Goal: Task Accomplishment & Management: Manage account settings

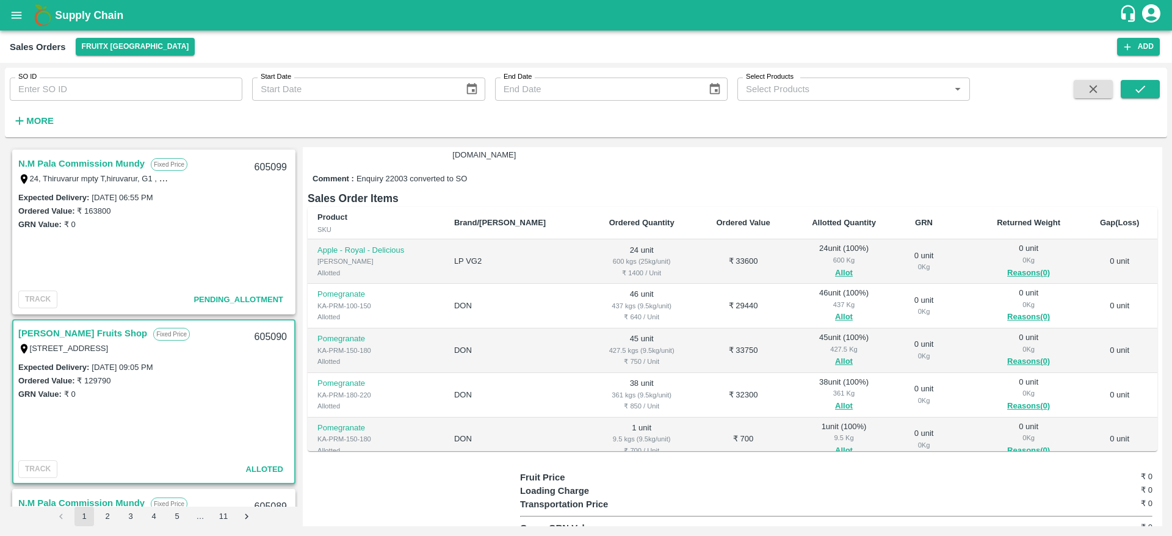
click at [78, 336] on link "[PERSON_NAME] Fruits Shop" at bounding box center [82, 333] width 129 height 16
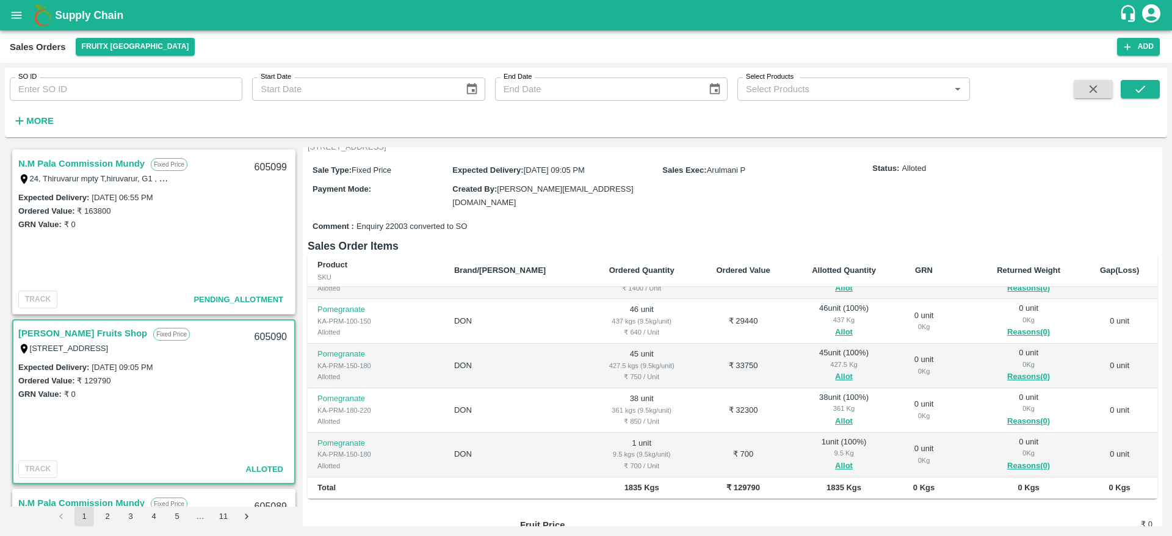
scroll to position [90, 0]
click at [62, 165] on link "N.M Pala Commission Mundy" at bounding box center [81, 164] width 126 height 16
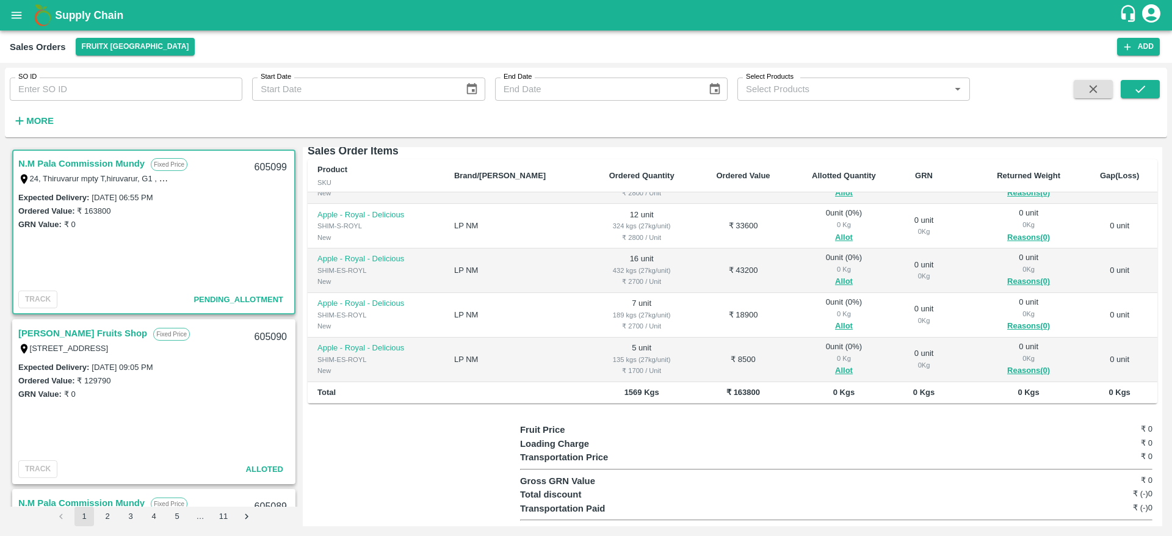
scroll to position [198, 0]
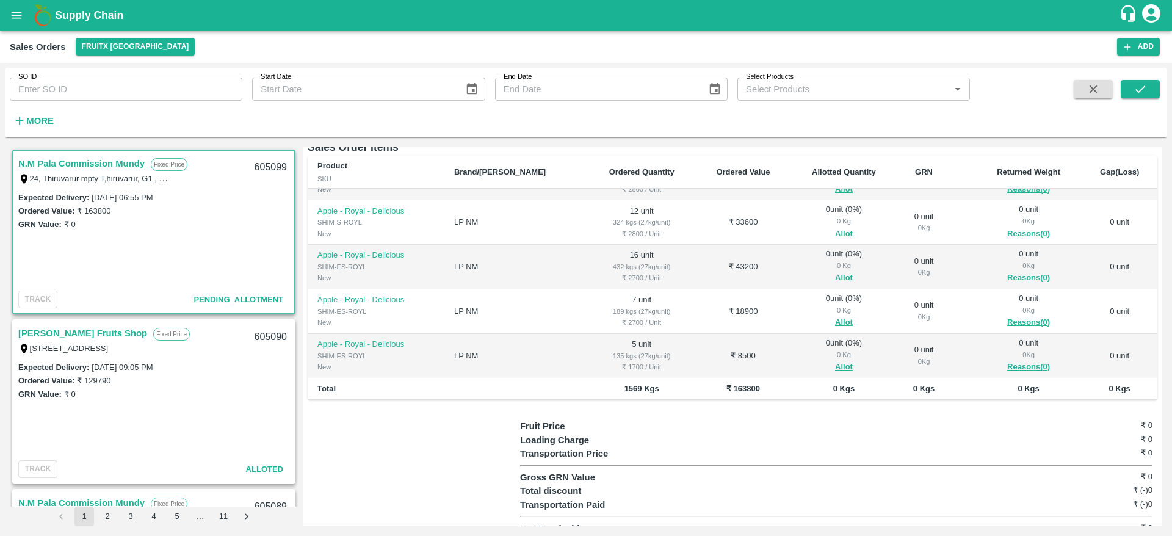
click at [71, 339] on link "[PERSON_NAME] Fruits Shop" at bounding box center [82, 333] width 129 height 16
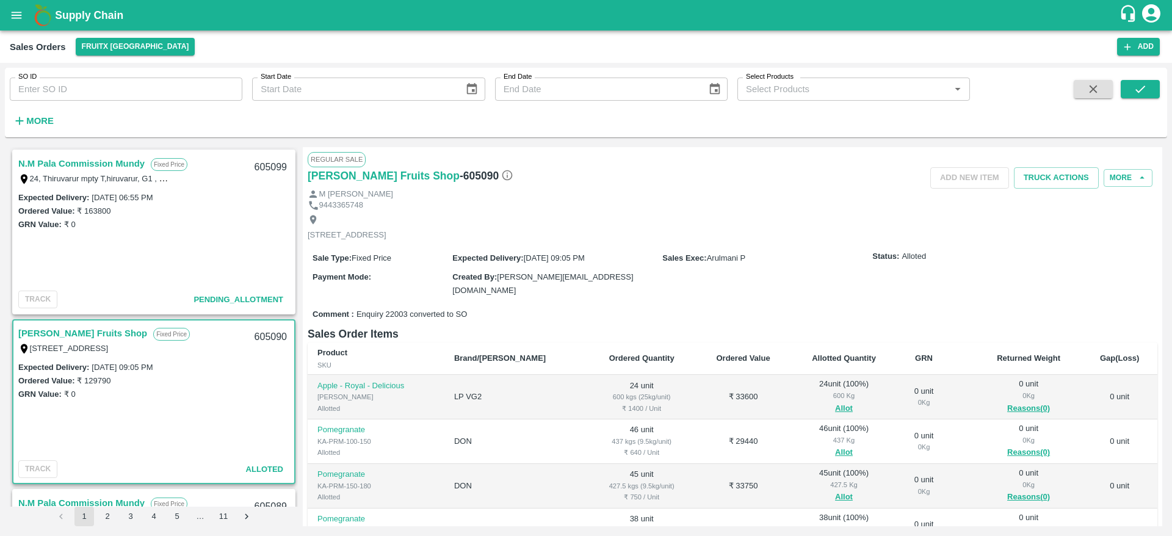
click at [78, 330] on link "[PERSON_NAME] Fruits Shop" at bounding box center [82, 333] width 129 height 16
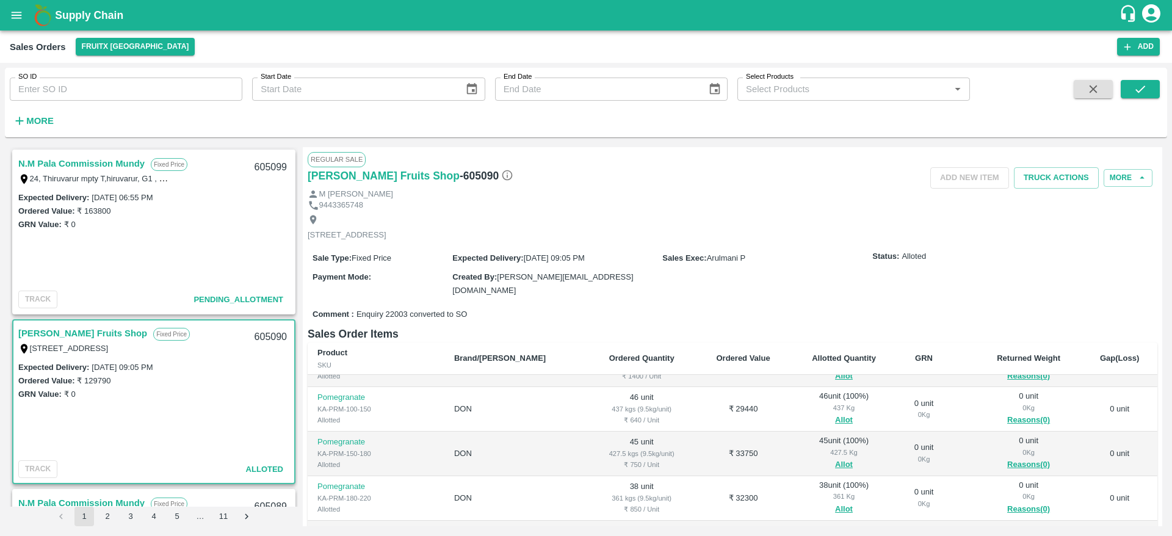
click at [98, 164] on link "N.M Pala Commission Mundy" at bounding box center [81, 164] width 126 height 16
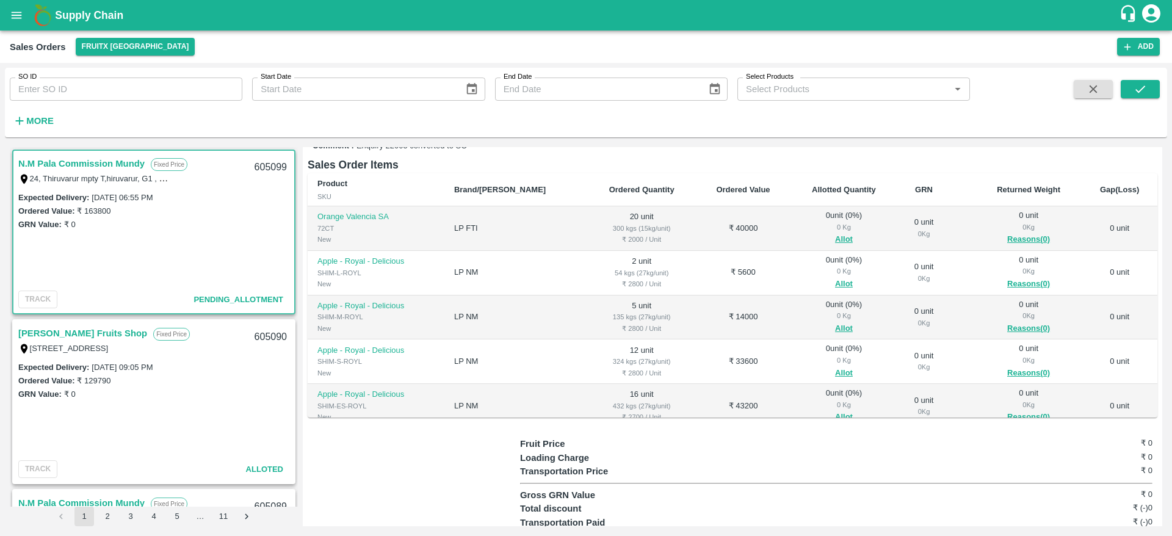
click at [261, 164] on div "605099" at bounding box center [270, 167] width 47 height 29
copy div "605099"
click at [71, 161] on link "N.M Pala Commission Mundy" at bounding box center [81, 164] width 126 height 16
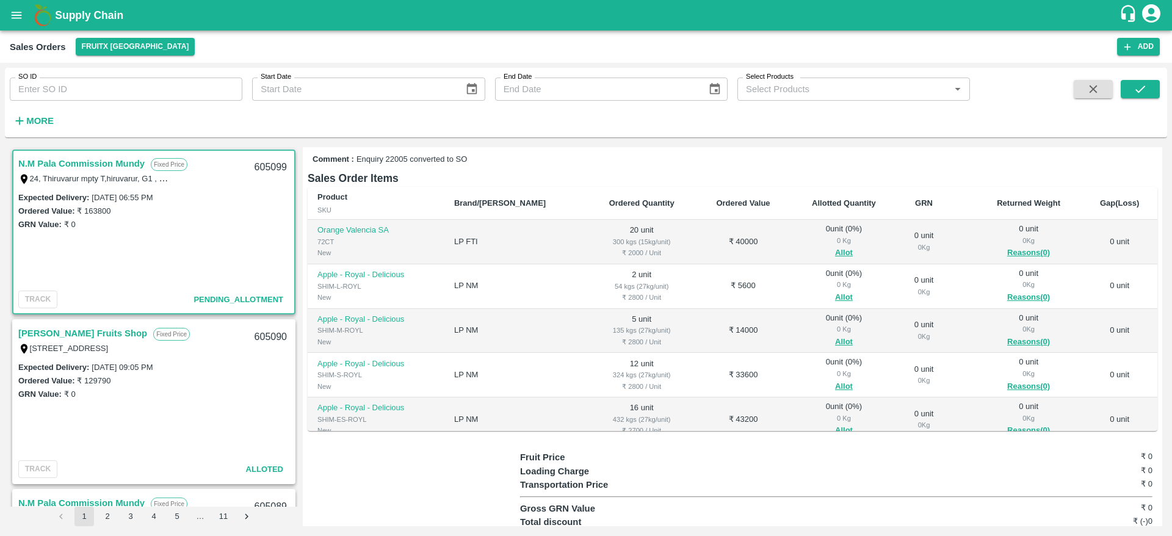
scroll to position [177, 0]
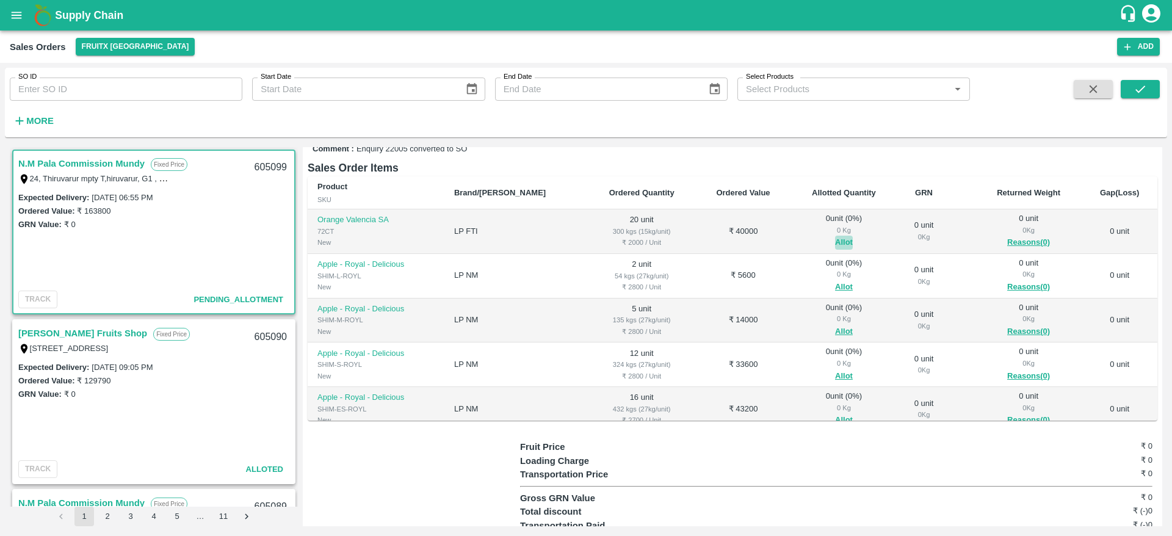
click at [835, 236] on button "Allot" at bounding box center [844, 243] width 18 height 14
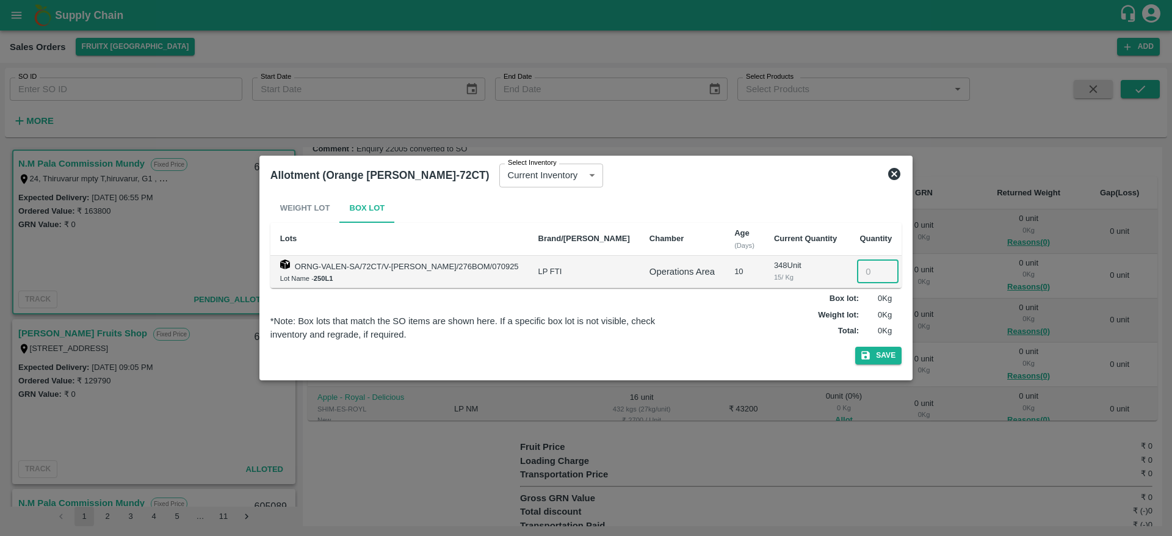
click at [857, 277] on input "number" at bounding box center [878, 271] width 42 height 23
type input "20"
click at [862, 367] on div "Weight Lot Box Lot Lots Brand/Marka Chamber Age (Days) Current Quantity Quantit…" at bounding box center [585, 282] width 631 height 176
click at [867, 355] on button "Save" at bounding box center [878, 356] width 46 height 18
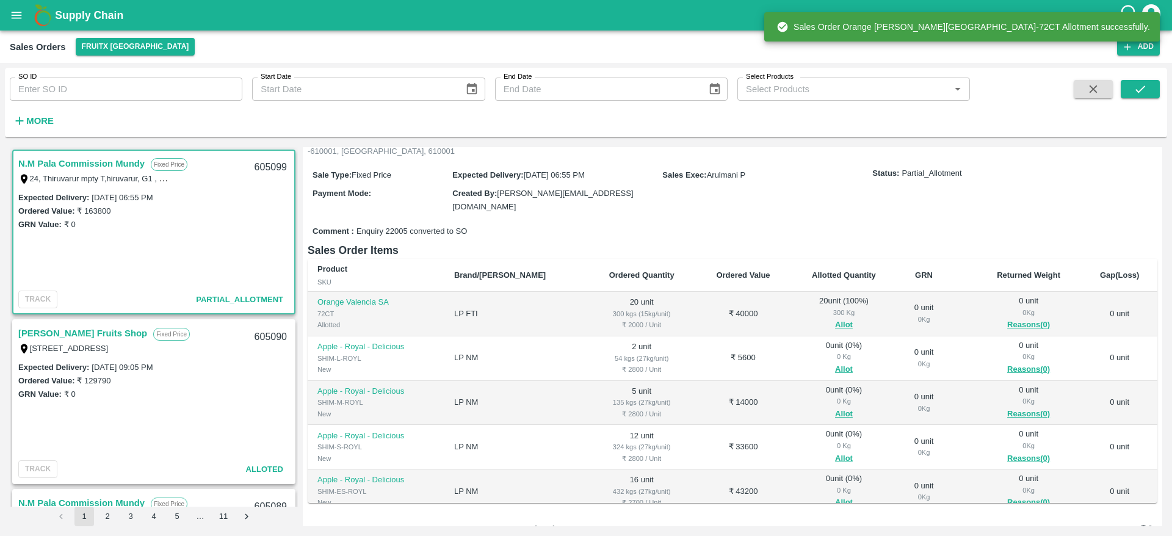
scroll to position [95, 0]
click at [835, 362] on button "Allot" at bounding box center [844, 369] width 18 height 14
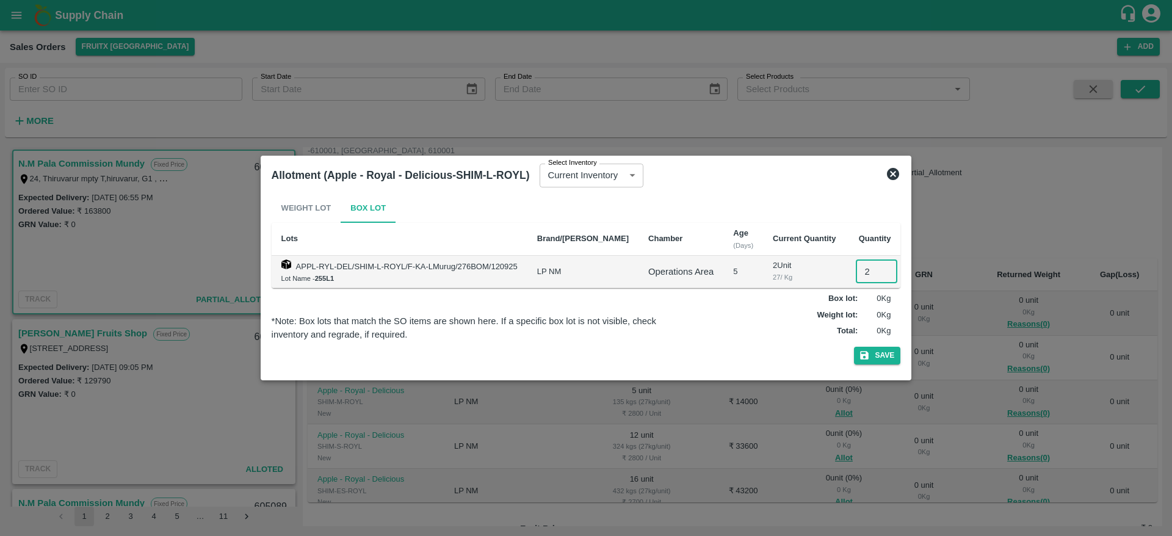
click at [859, 276] on input "2" at bounding box center [877, 271] width 42 height 23
type input "2"
click at [866, 353] on button "Save" at bounding box center [877, 356] width 46 height 18
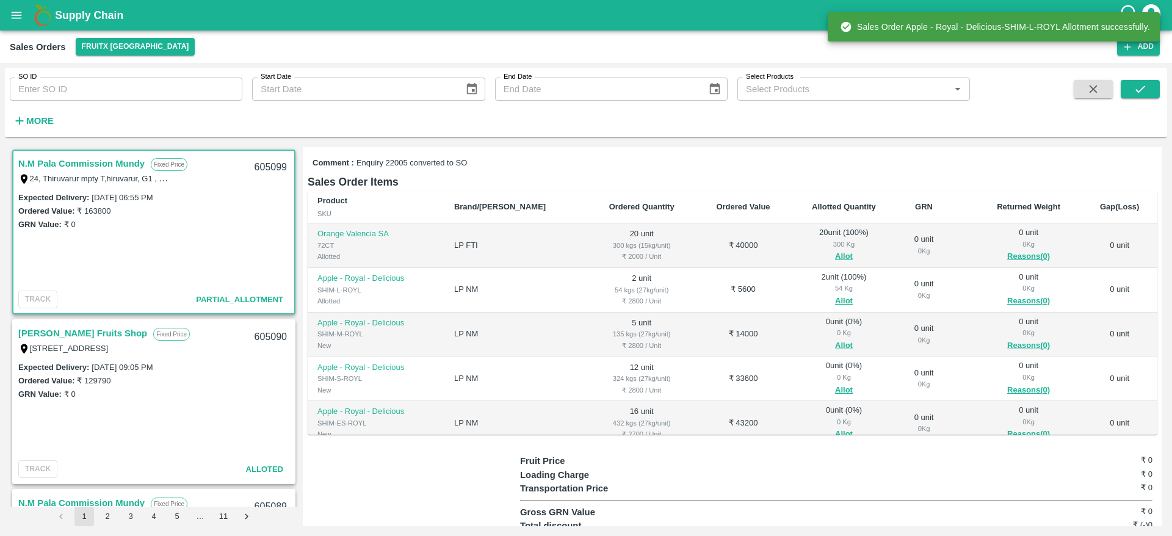
scroll to position [178, 0]
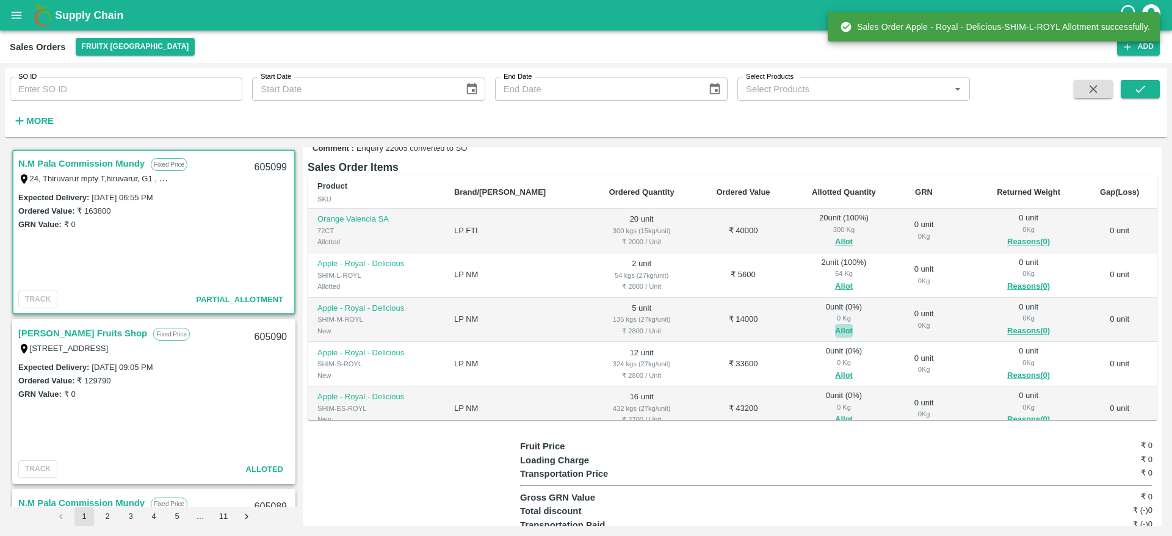
click at [835, 324] on button "Allot" at bounding box center [844, 331] width 18 height 14
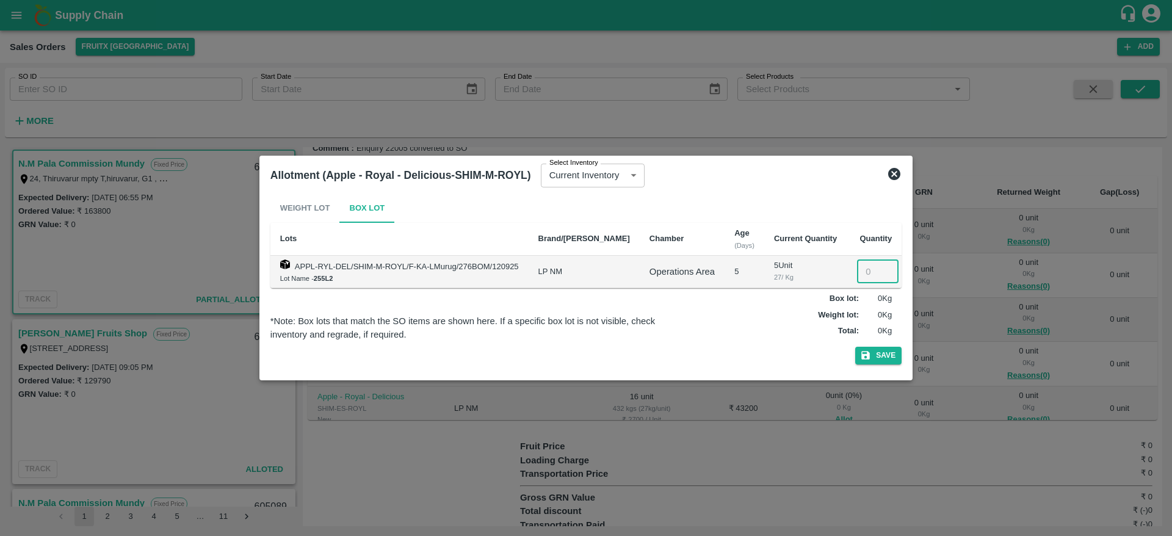
click at [857, 270] on input "number" at bounding box center [878, 271] width 42 height 23
type input "5"
click at [861, 358] on icon "button" at bounding box center [865, 356] width 9 height 9
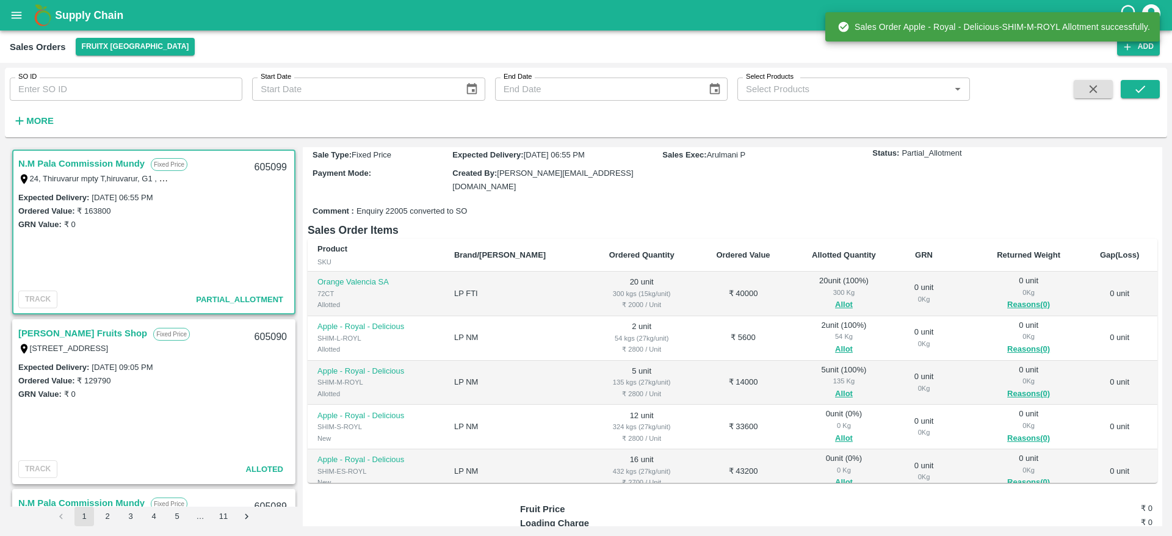
scroll to position [118, 0]
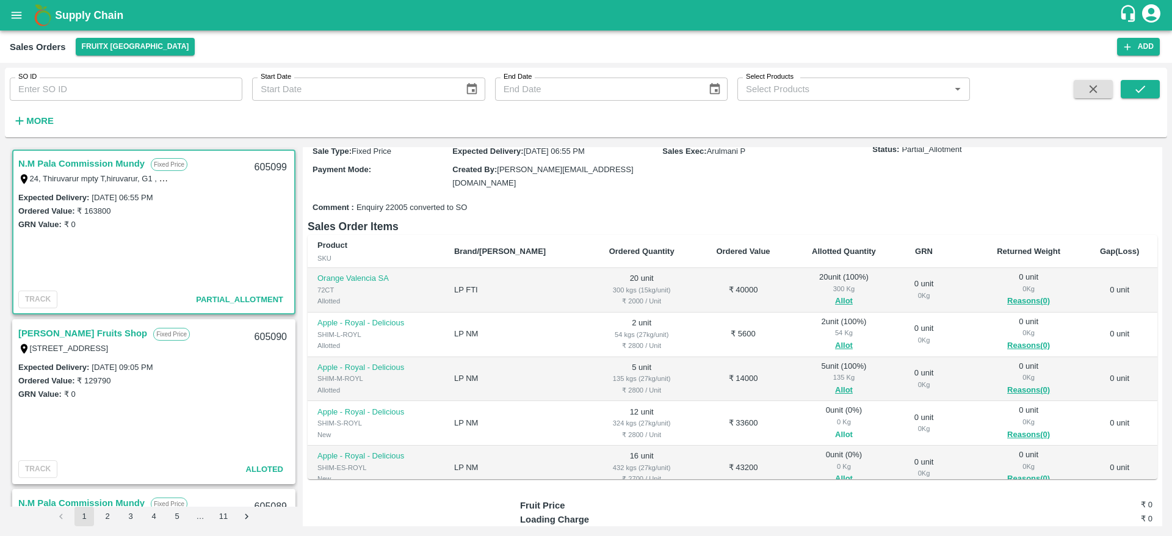
click at [835, 428] on button "Allot" at bounding box center [844, 435] width 18 height 14
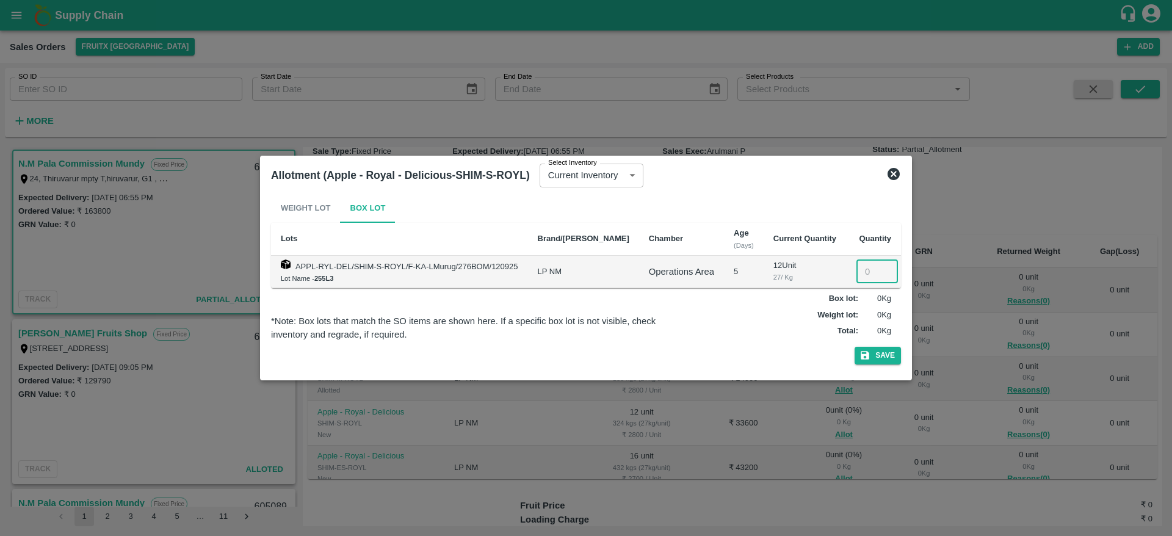
click at [857, 271] on input "number" at bounding box center [878, 271] width 42 height 23
type input "12"
click at [862, 353] on icon "button" at bounding box center [865, 356] width 9 height 9
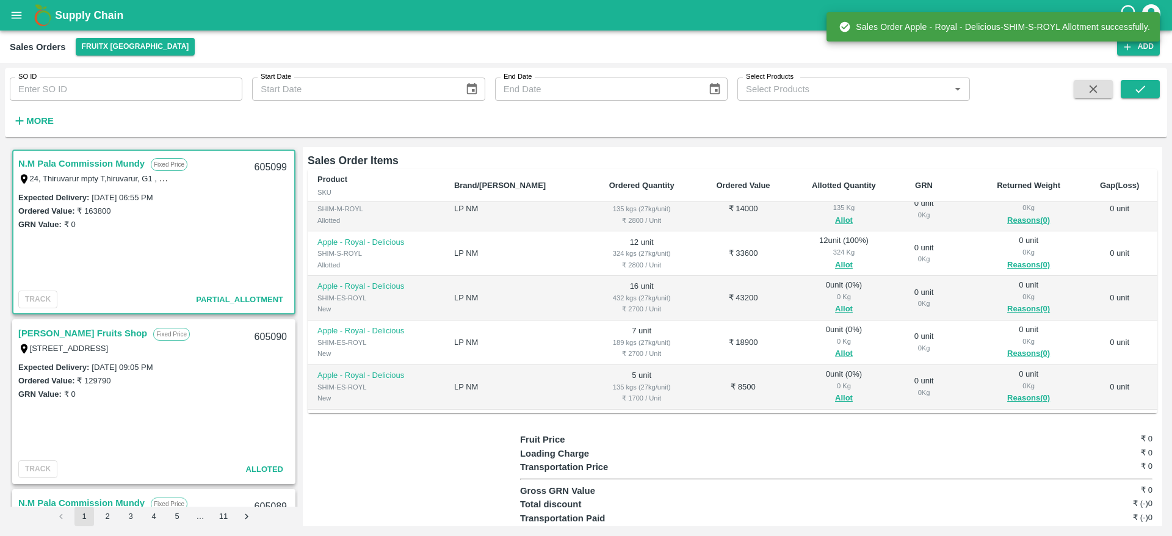
scroll to position [121, 0]
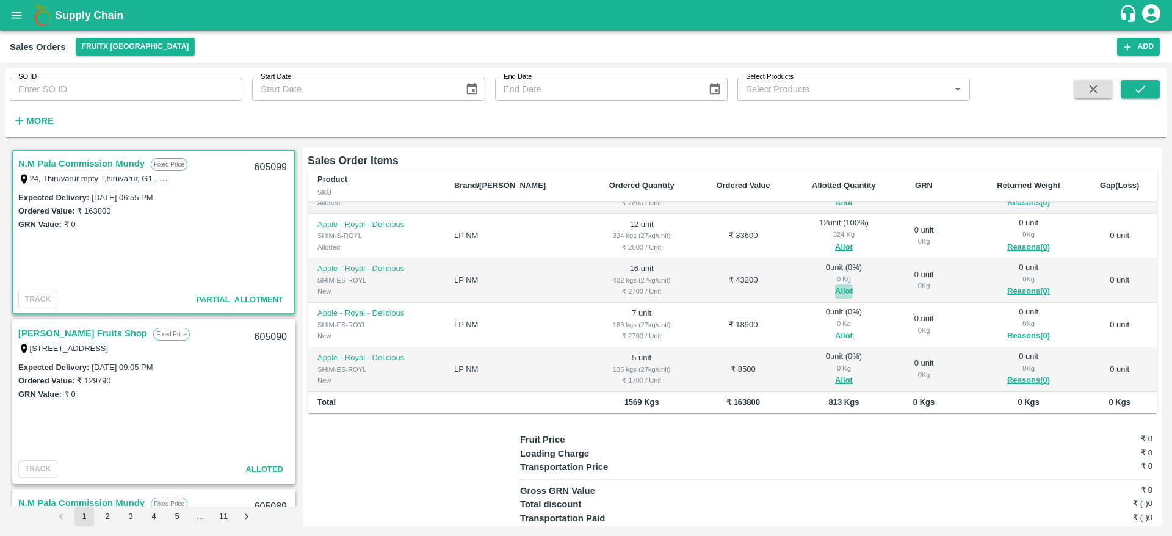
click at [835, 284] on button "Allot" at bounding box center [844, 291] width 18 height 14
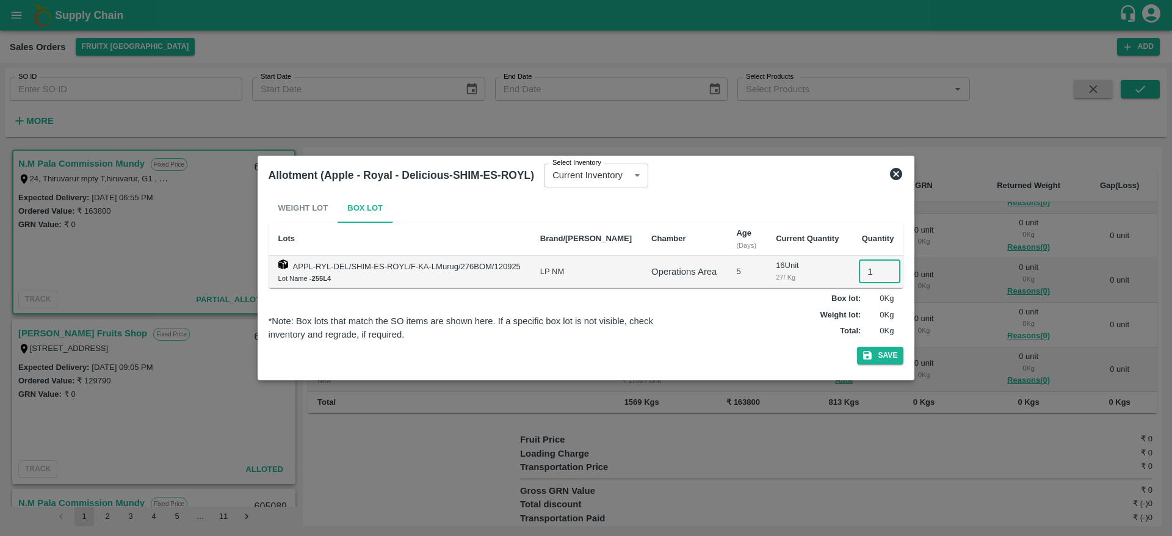
click at [860, 273] on input "1" at bounding box center [880, 271] width 42 height 23
type input "16"
click at [872, 361] on button "Save" at bounding box center [880, 356] width 46 height 18
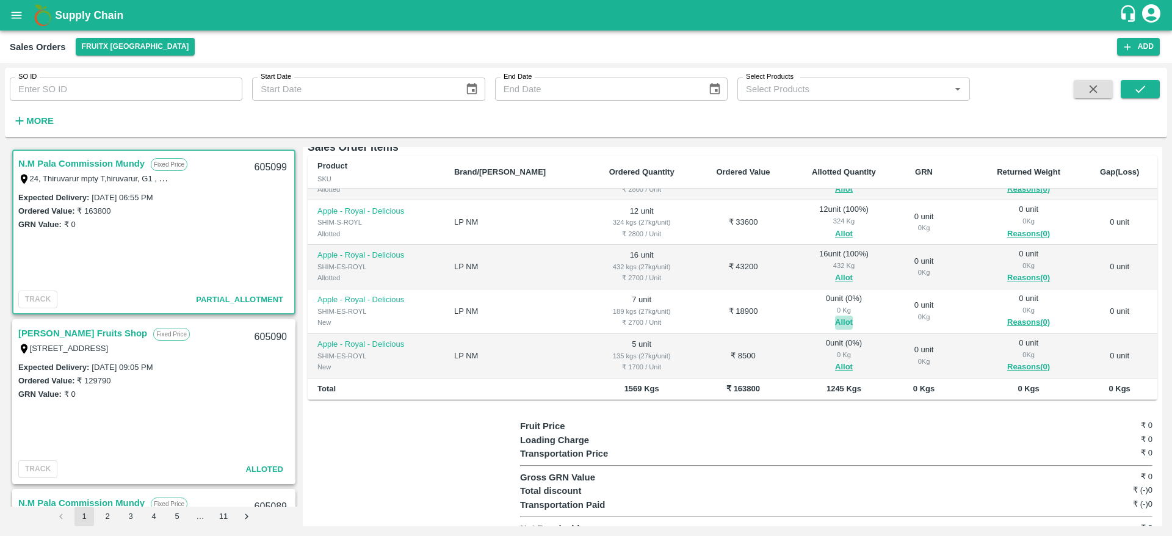
click at [835, 316] on button "Allot" at bounding box center [844, 323] width 18 height 14
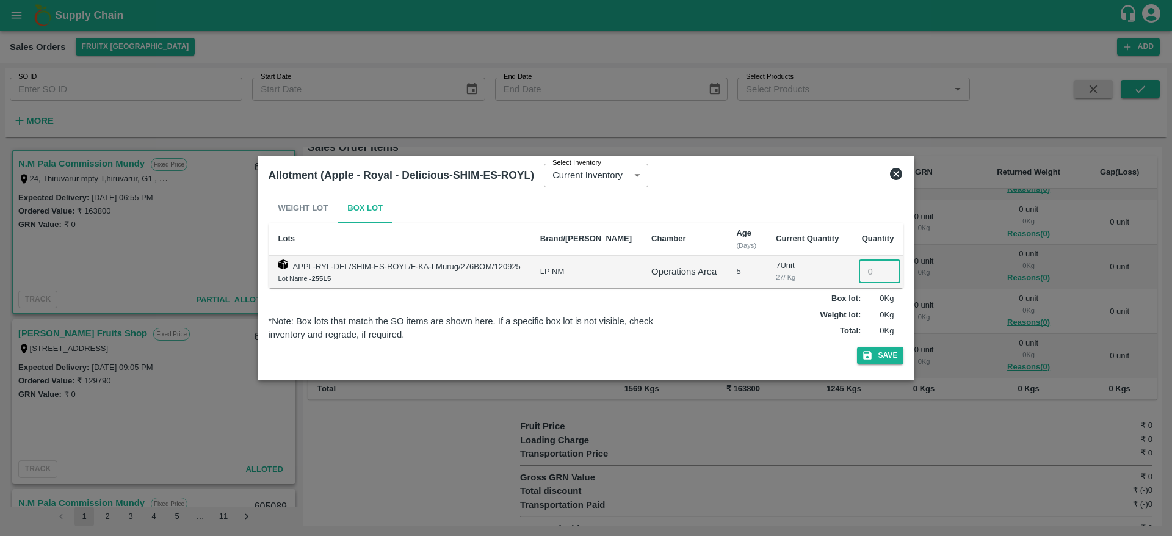
click at [861, 271] on input "number" at bounding box center [880, 271] width 42 height 23
type input "7"
click at [882, 352] on button "Save" at bounding box center [880, 356] width 46 height 18
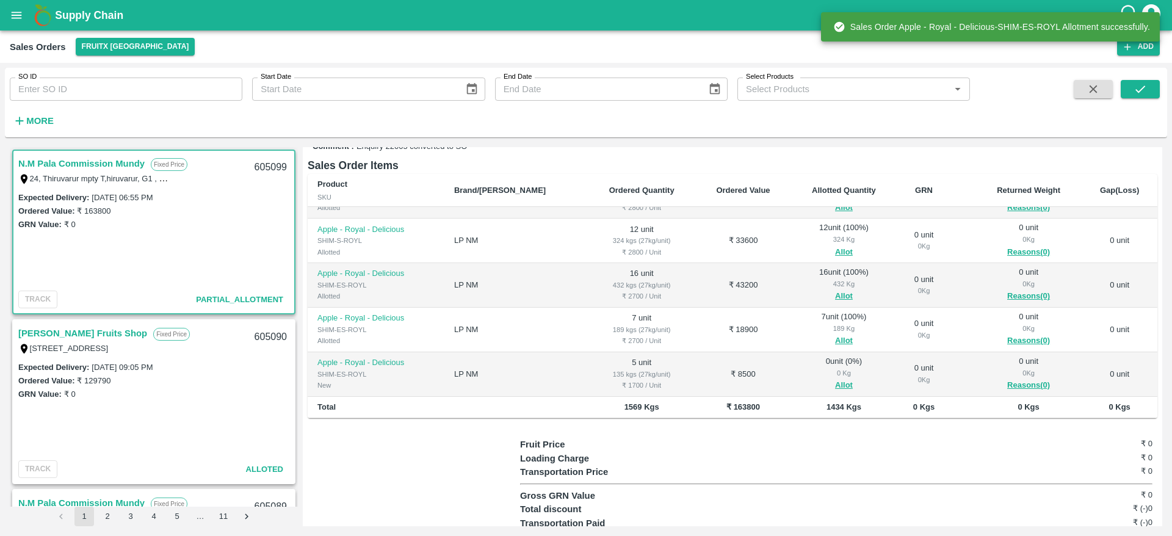
scroll to position [189, 0]
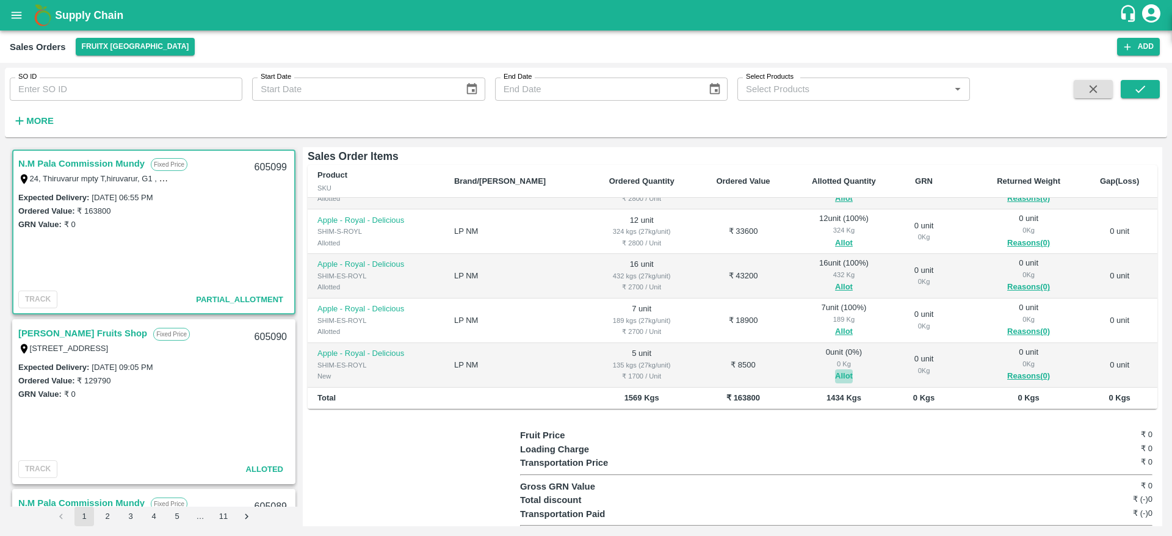
click at [835, 369] on button "Allot" at bounding box center [844, 376] width 18 height 14
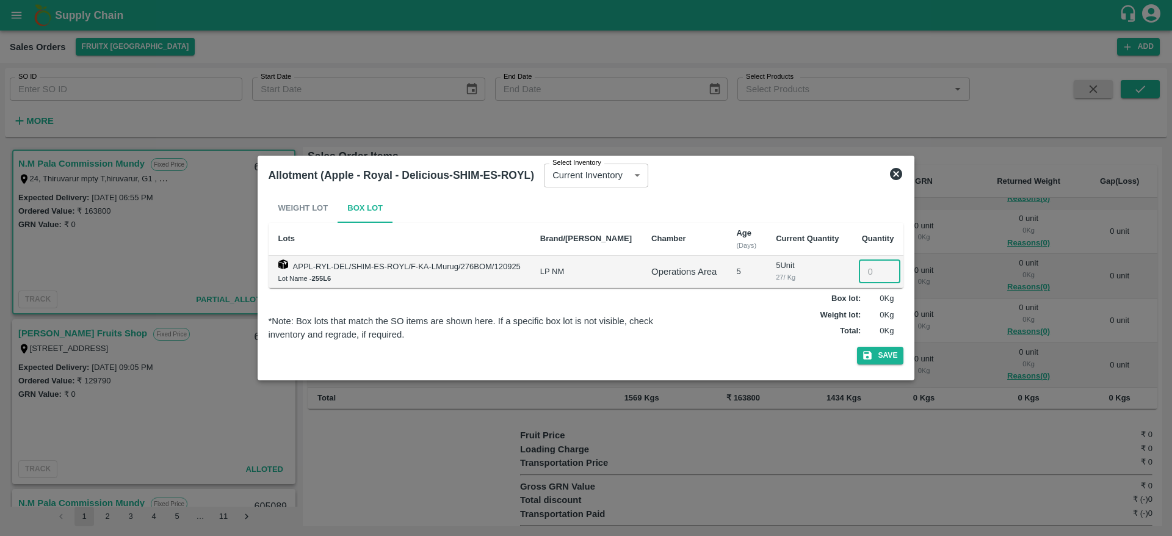
click at [863, 274] on input "number" at bounding box center [880, 271] width 42 height 23
type input "5"
click at [875, 357] on button "Save" at bounding box center [880, 356] width 46 height 18
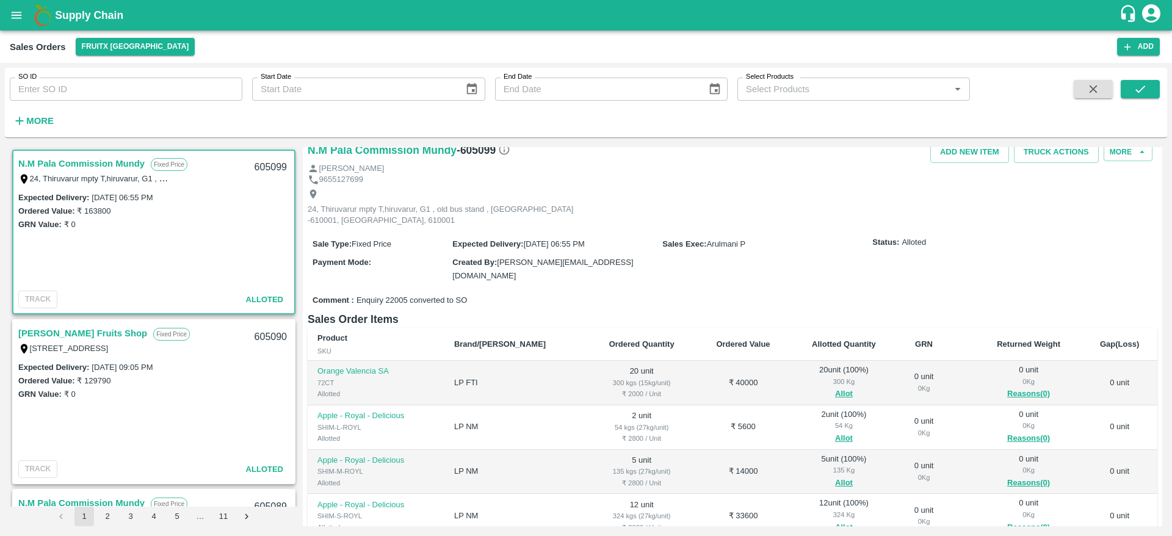
scroll to position [4, 0]
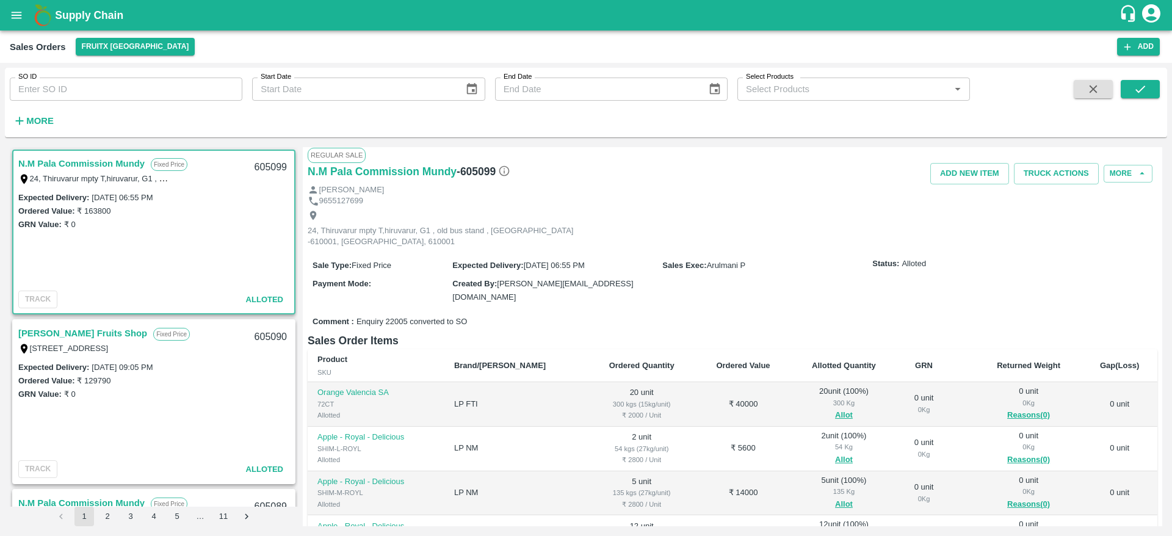
click at [87, 165] on link "N.M Pala Commission Mundy" at bounding box center [81, 164] width 126 height 16
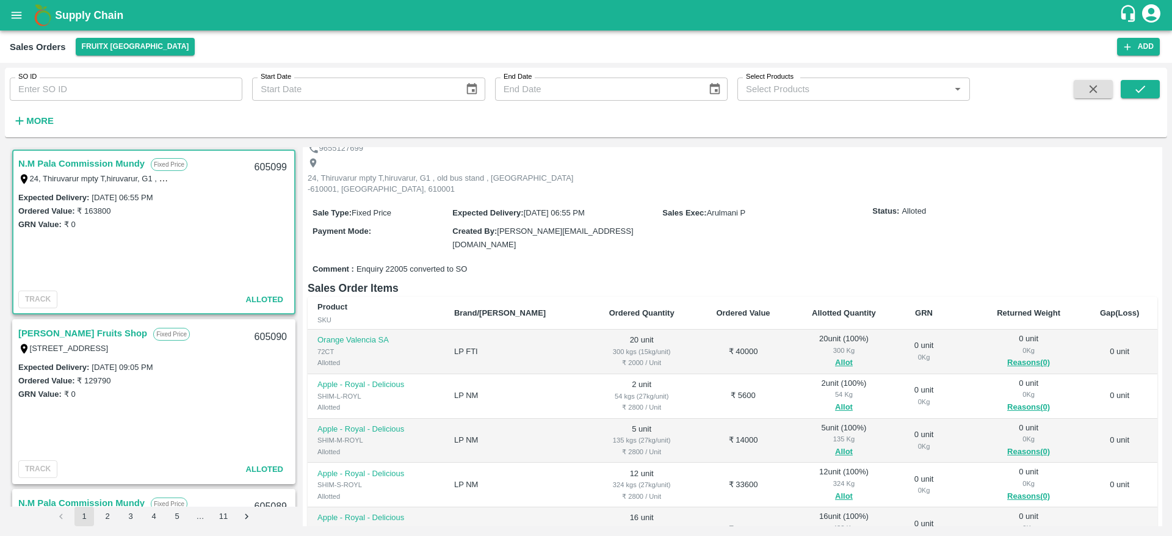
scroll to position [0, 0]
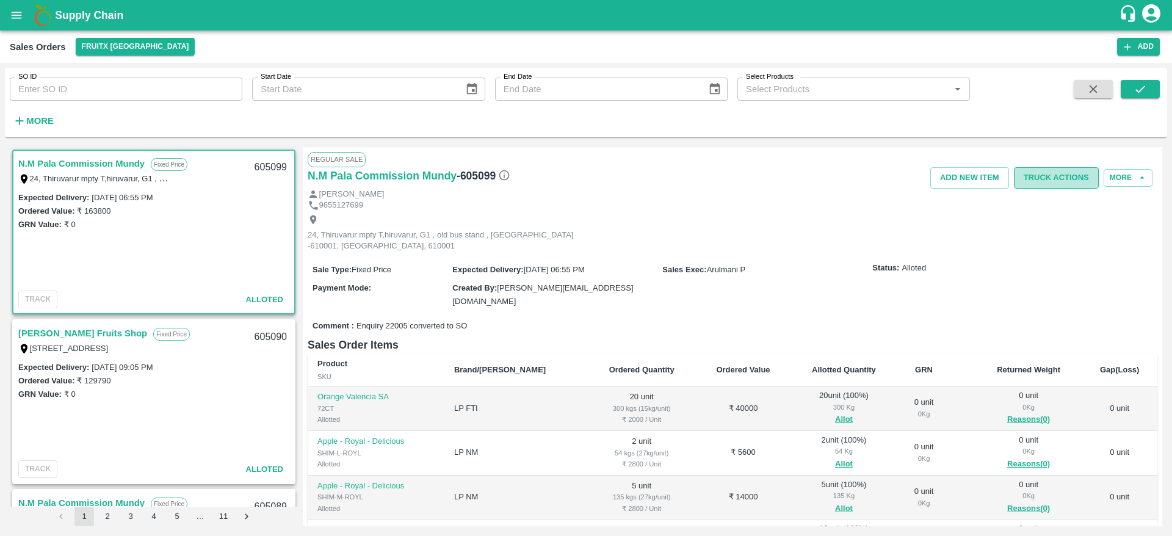
click at [1048, 167] on button "Truck Actions" at bounding box center [1056, 177] width 85 height 21
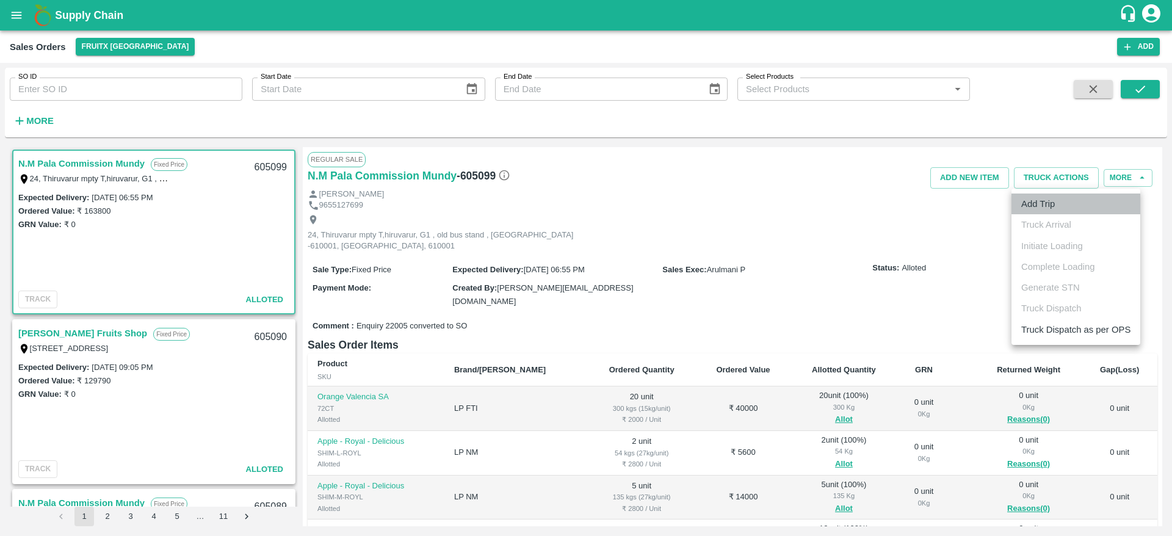
click at [1027, 206] on li "Add Trip" at bounding box center [1076, 204] width 129 height 21
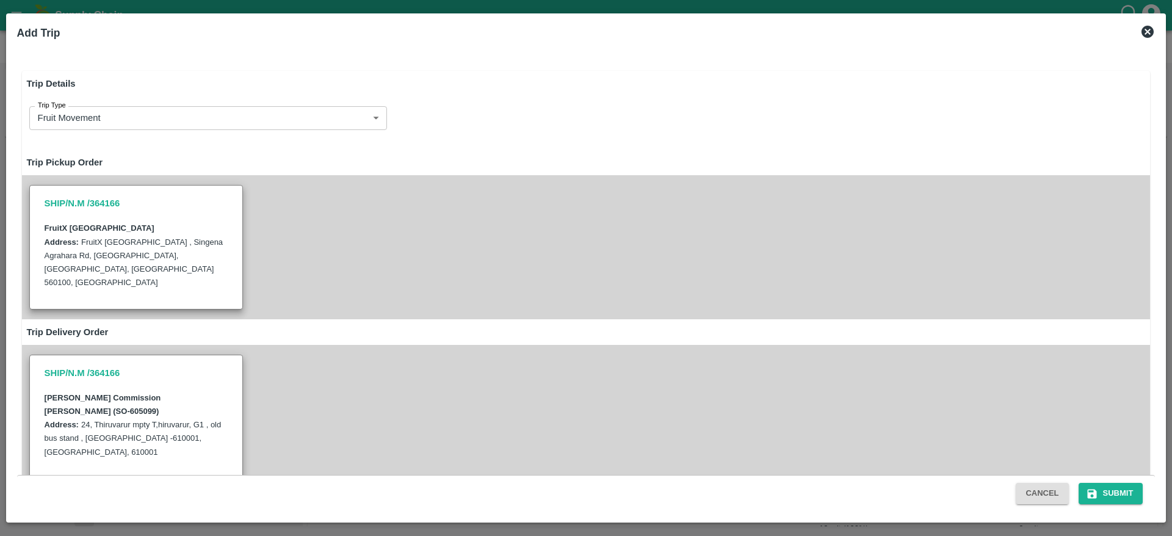
radio input "true"
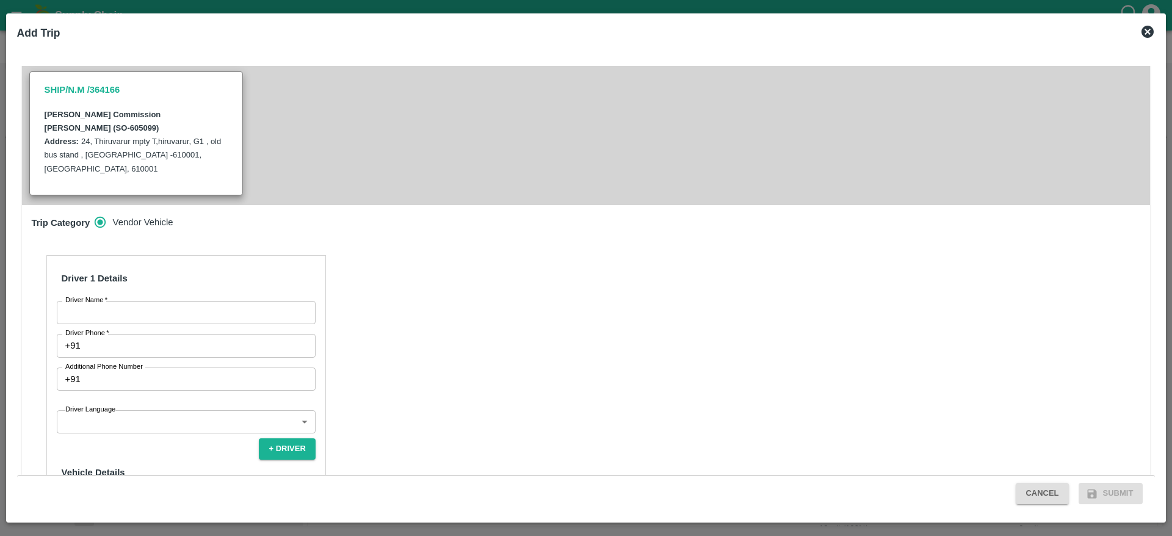
scroll to position [350, 0]
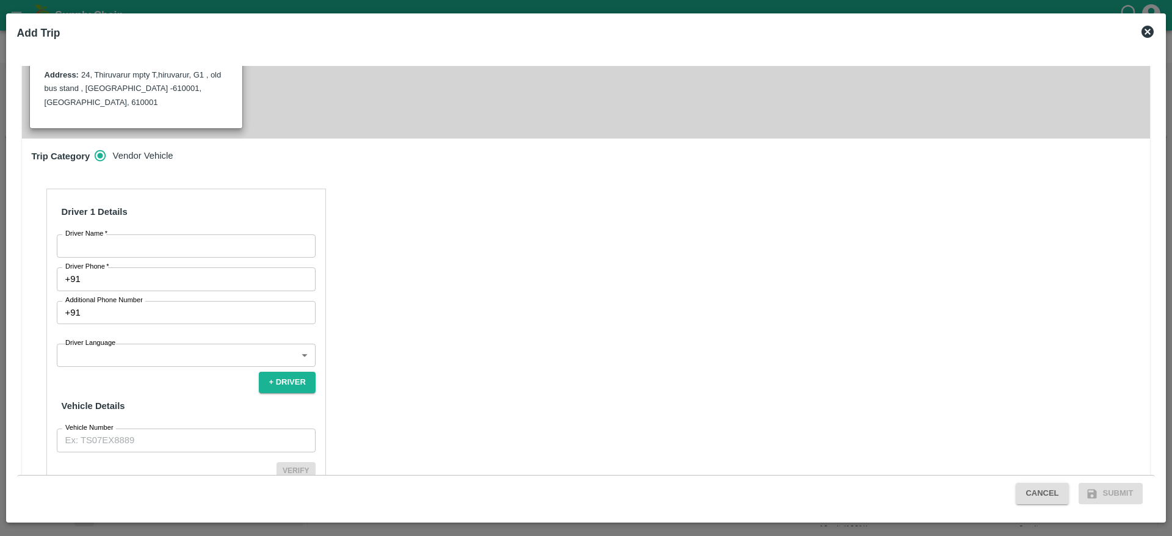
click at [131, 207] on div "Driver 1 Details Driver Name   * Driver Name Driver Phone   * +91 Driver Phone …" at bounding box center [186, 349] width 280 height 321
drag, startPoint x: 129, startPoint y: 197, endPoint x: 203, endPoint y: 294, distance: 121.6
click at [203, 294] on div "Driver 1 Details Driver Name   * Driver Name Driver Phone   * +91 Driver Phone …" at bounding box center [186, 349] width 280 height 321
type input "Srikanth"
click at [167, 301] on input "Additional Phone Number" at bounding box center [200, 312] width 230 height 23
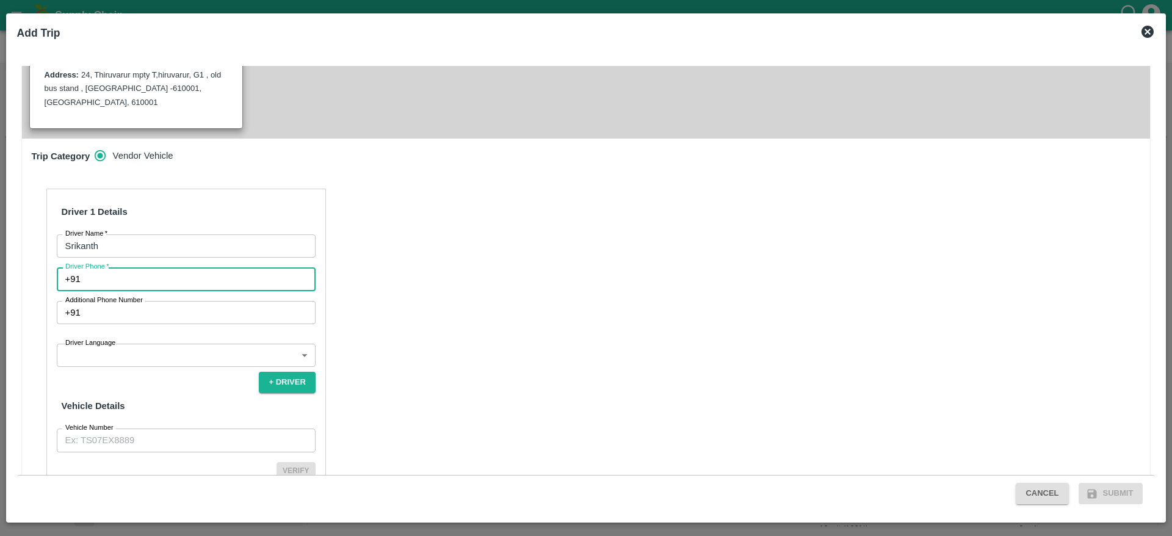
click at [168, 267] on input "Driver Phone   *" at bounding box center [200, 278] width 230 height 23
type input "8836838995"
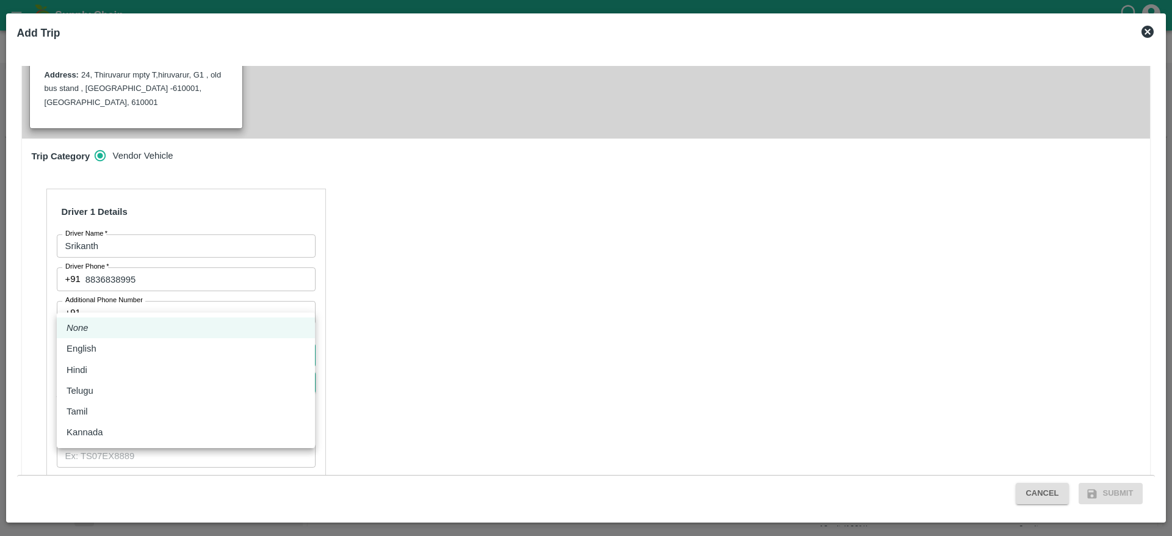
click at [187, 294] on body "Supply Chain Sales Orders FruitX [GEOGRAPHIC_DATA] Add SO ID SO ID Start Date S…" at bounding box center [586, 268] width 1172 height 536
click at [145, 396] on div "Telugu" at bounding box center [186, 390] width 239 height 13
type input "te"
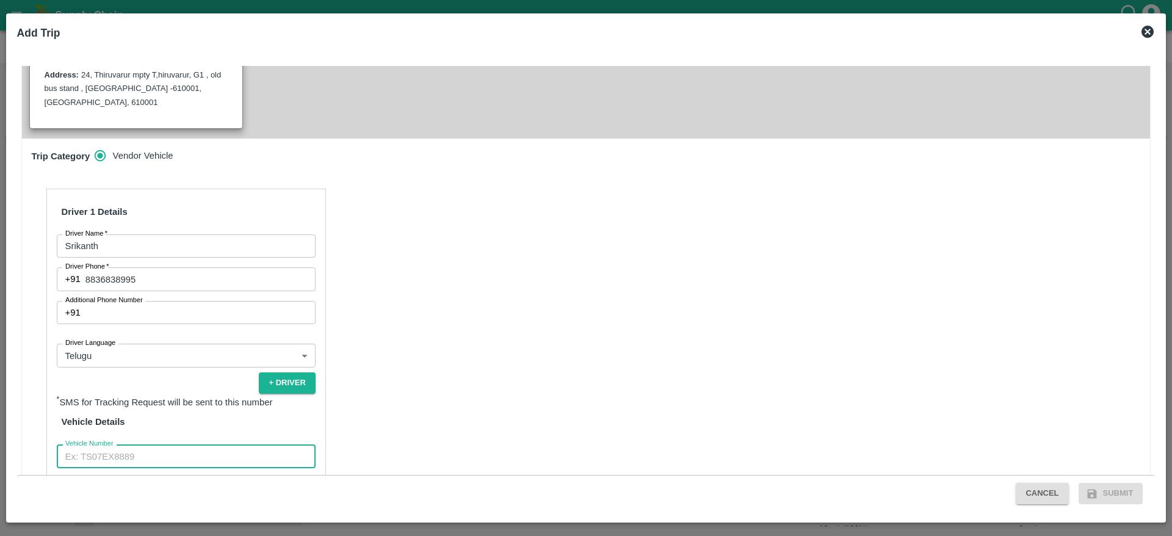
drag, startPoint x: 145, startPoint y: 413, endPoint x: 191, endPoint y: 338, distance: 88.5
click at [191, 338] on div "Driver 1 Details Driver Name   * [PERSON_NAME] Driver Name Driver Phone   * [PH…" at bounding box center [186, 357] width 280 height 337
type input "KA708794"
click at [287, 478] on button "Verify" at bounding box center [296, 487] width 39 height 18
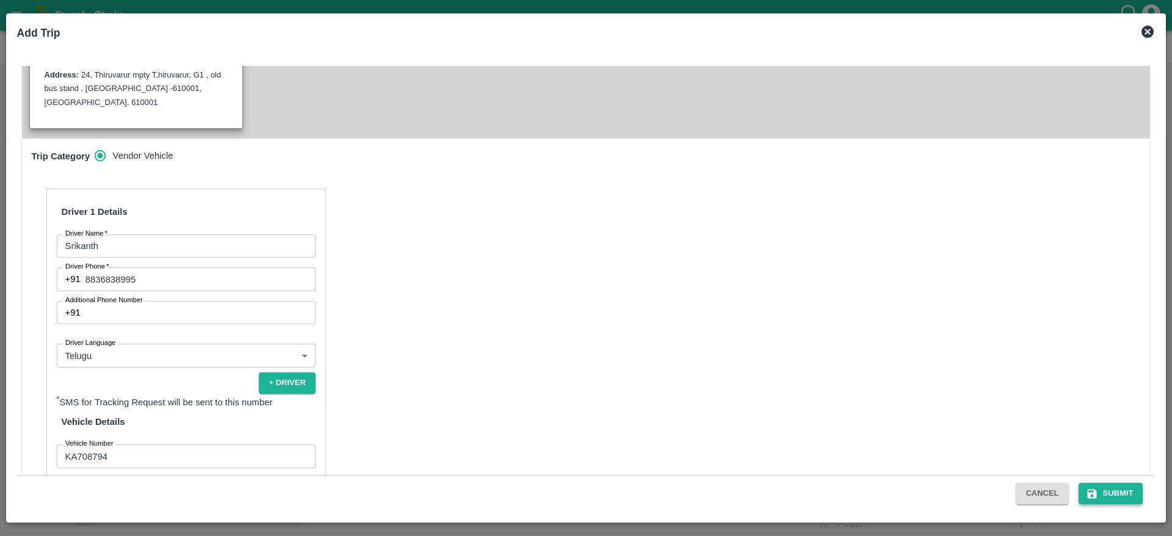
click at [1116, 485] on button "Submit" at bounding box center [1111, 493] width 65 height 21
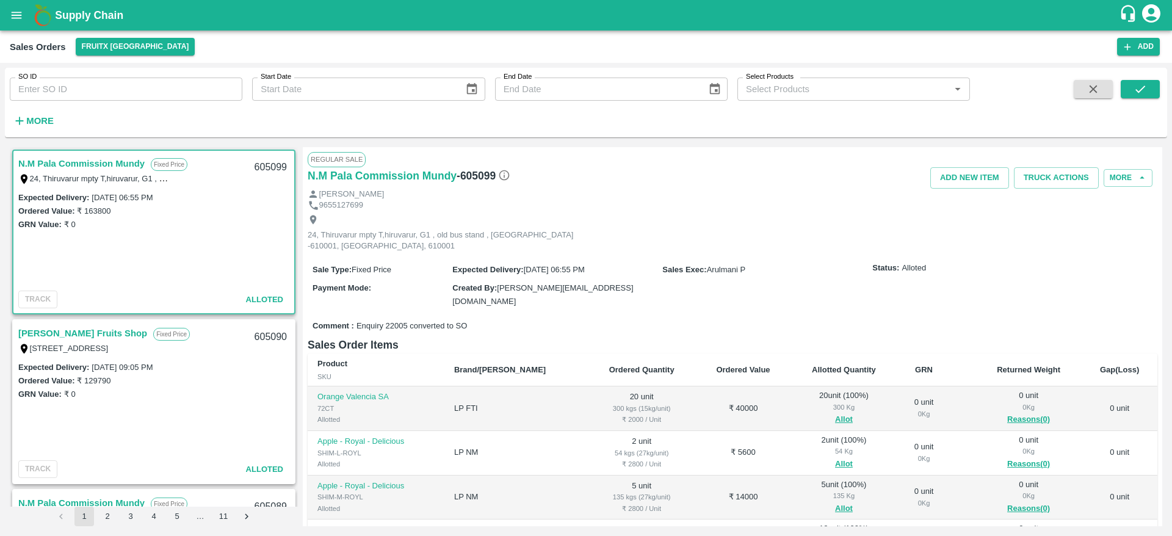
click at [57, 160] on link "N.M Pala Commission Mundy" at bounding box center [81, 164] width 126 height 16
click at [1059, 172] on button "Truck Actions" at bounding box center [1056, 177] width 85 height 21
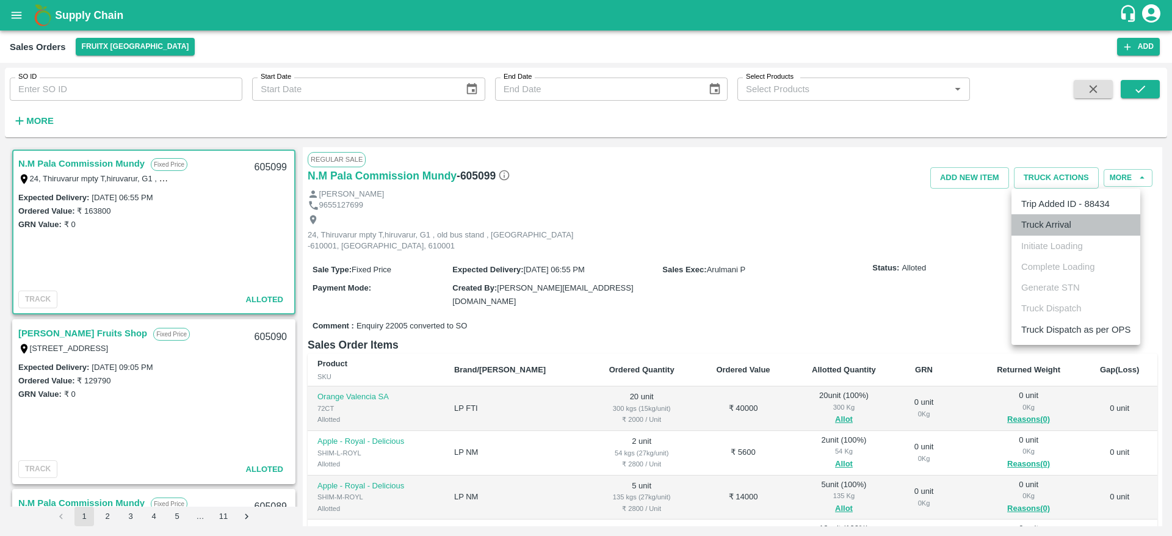
click at [1029, 217] on li "Truck Arrival" at bounding box center [1076, 224] width 129 height 21
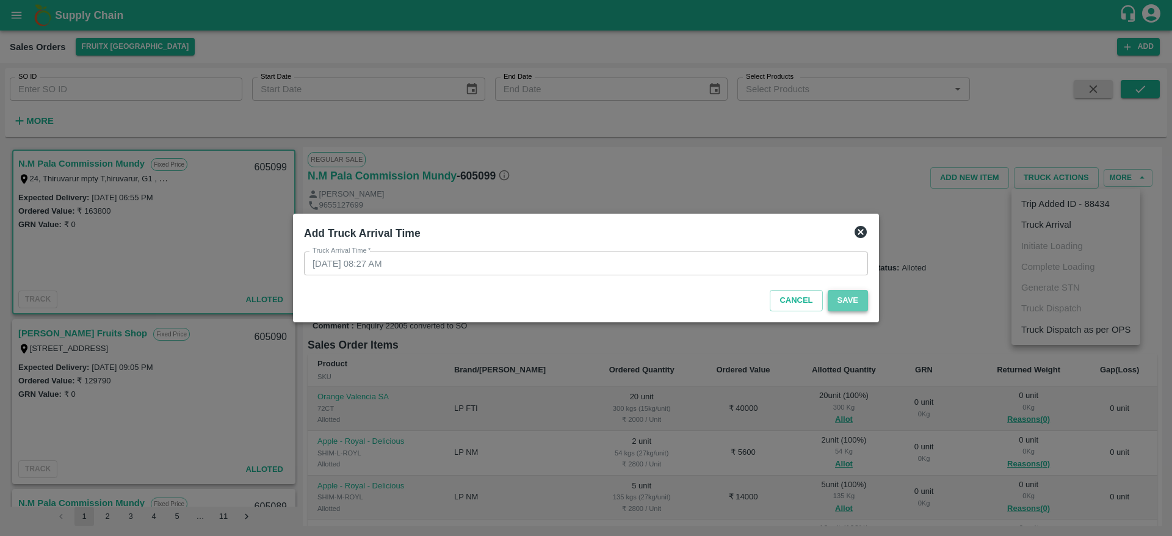
click at [840, 294] on button "Save" at bounding box center [848, 300] width 40 height 21
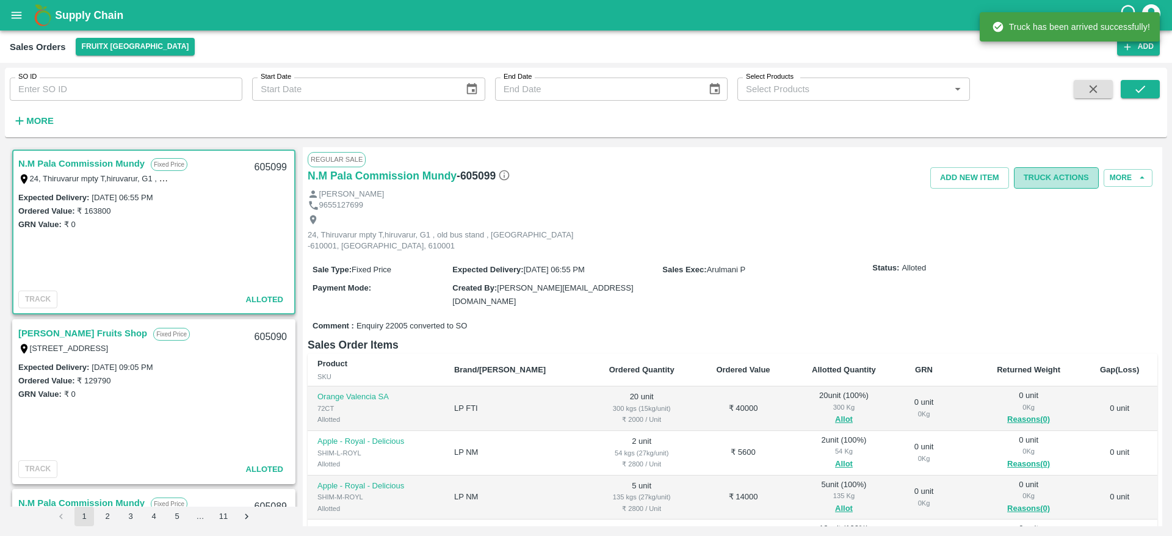
click at [1041, 176] on button "Truck Actions" at bounding box center [1056, 177] width 85 height 21
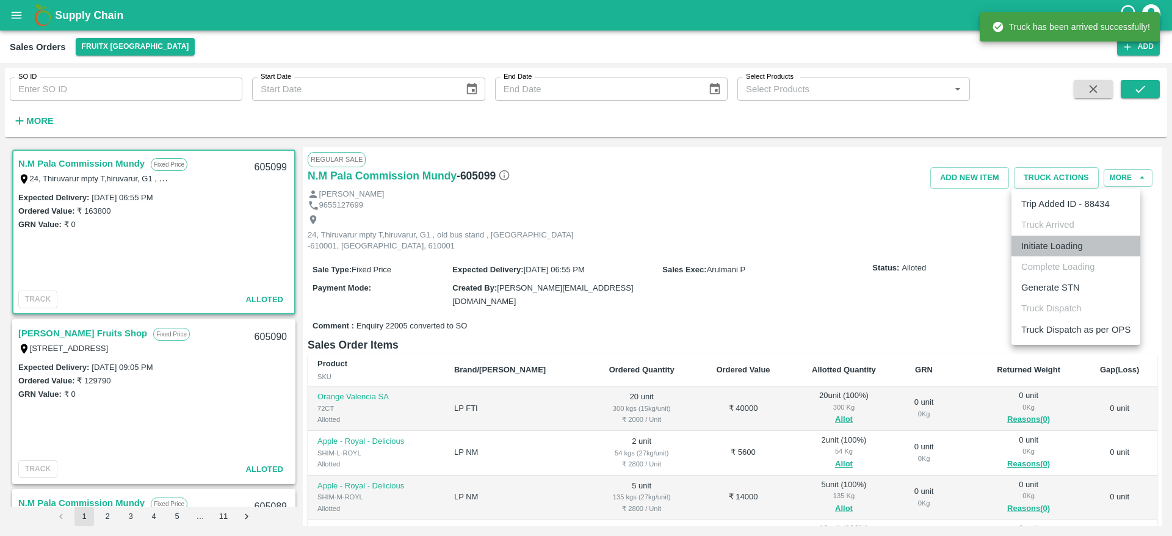
click at [1066, 250] on li "Initiate Loading" at bounding box center [1076, 246] width 129 height 21
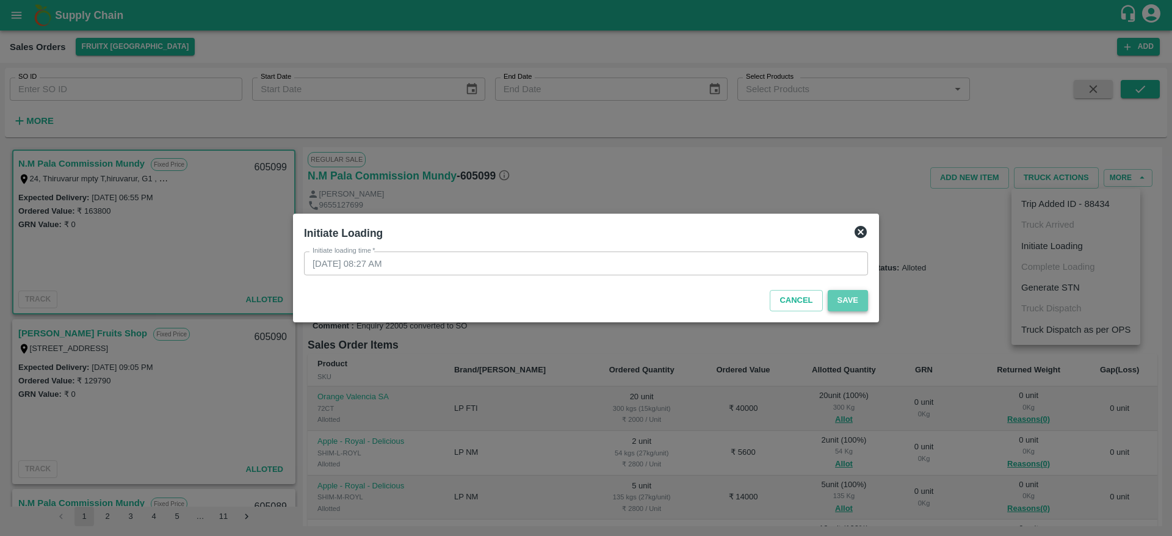
click at [858, 302] on button "Save" at bounding box center [848, 300] width 40 height 21
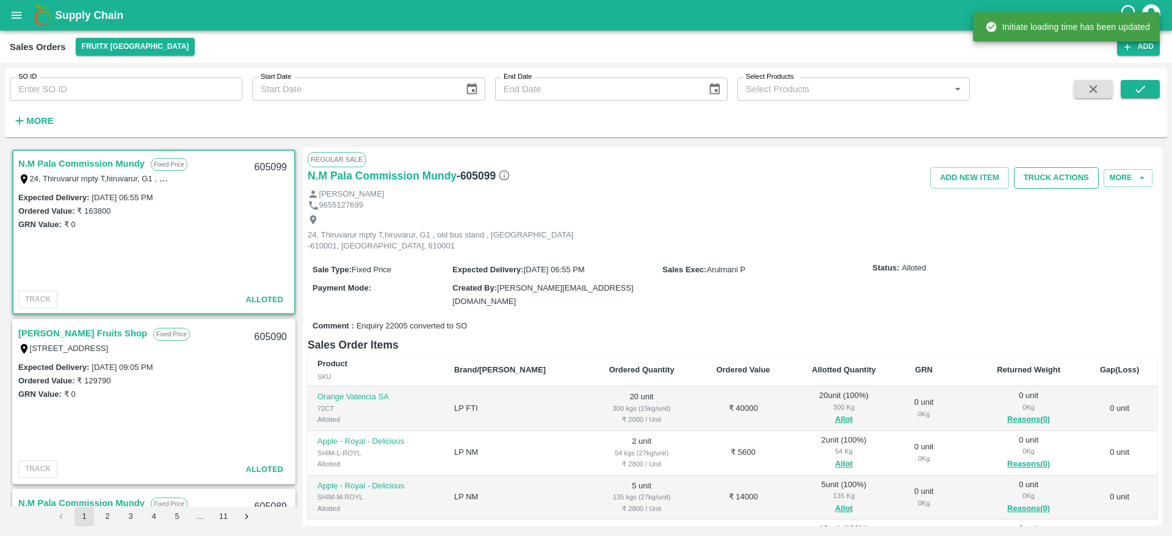
drag, startPoint x: 1045, startPoint y: 198, endPoint x: 1059, endPoint y: 178, distance: 24.6
click at [1059, 178] on div "Regular Sale N.M Pala Commission [PERSON_NAME] - 605099 Add NEW ITEM Truck Acti…" at bounding box center [733, 336] width 860 height 379
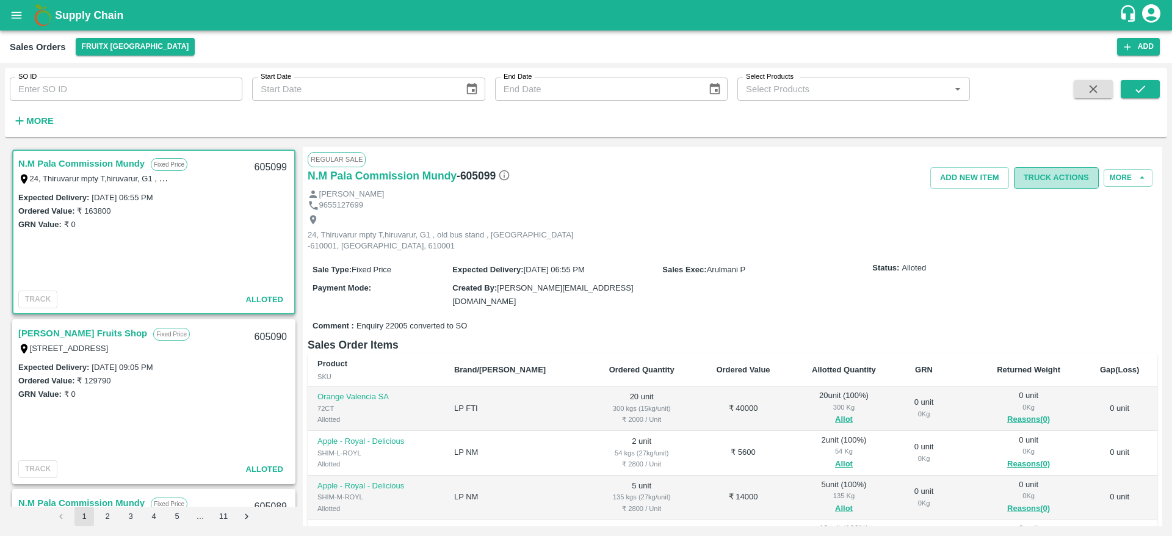
click at [1059, 178] on button "Truck Actions" at bounding box center [1056, 177] width 85 height 21
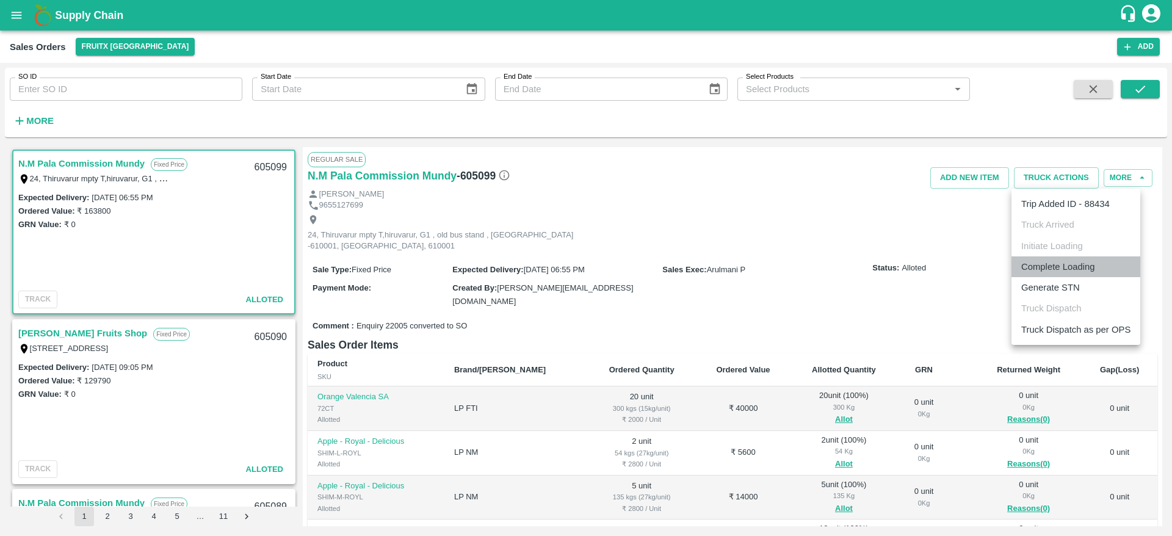
click at [1042, 266] on li "Complete Loading" at bounding box center [1076, 266] width 129 height 21
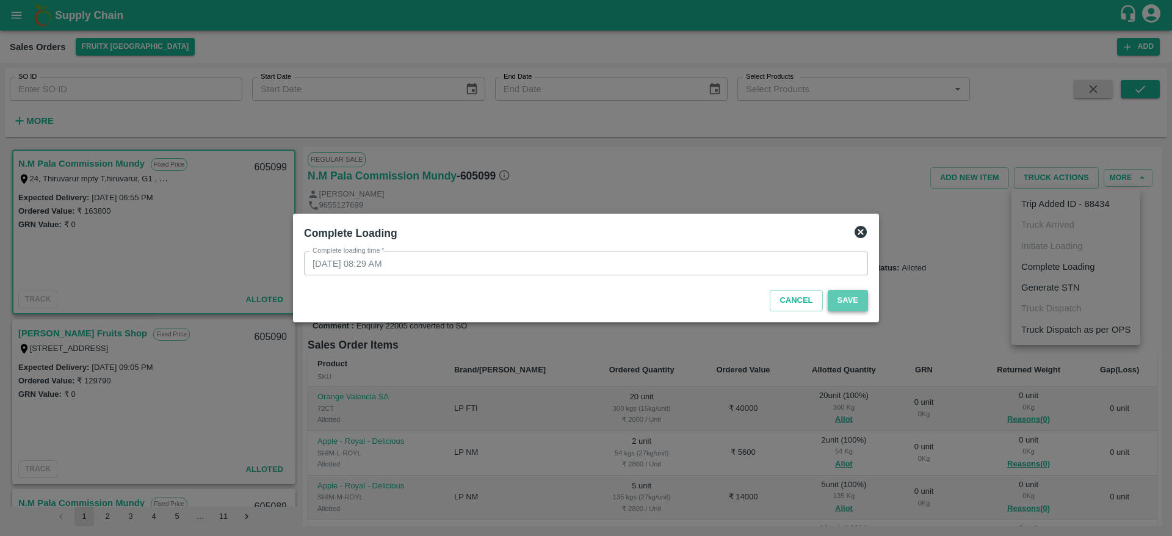
click at [840, 303] on button "Save" at bounding box center [848, 300] width 40 height 21
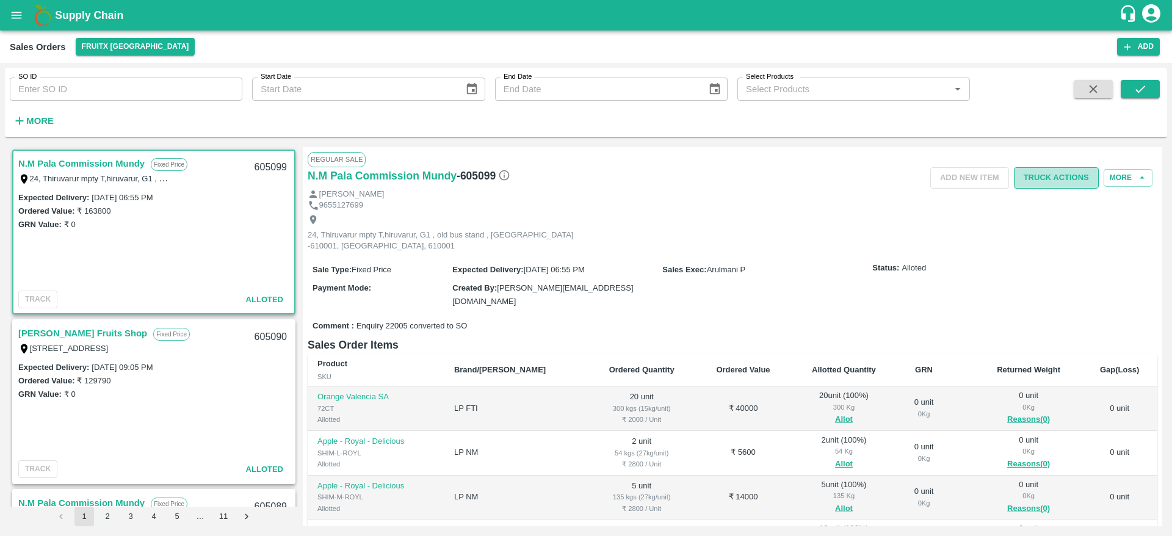
click at [1049, 176] on button "Truck Actions" at bounding box center [1056, 177] width 85 height 21
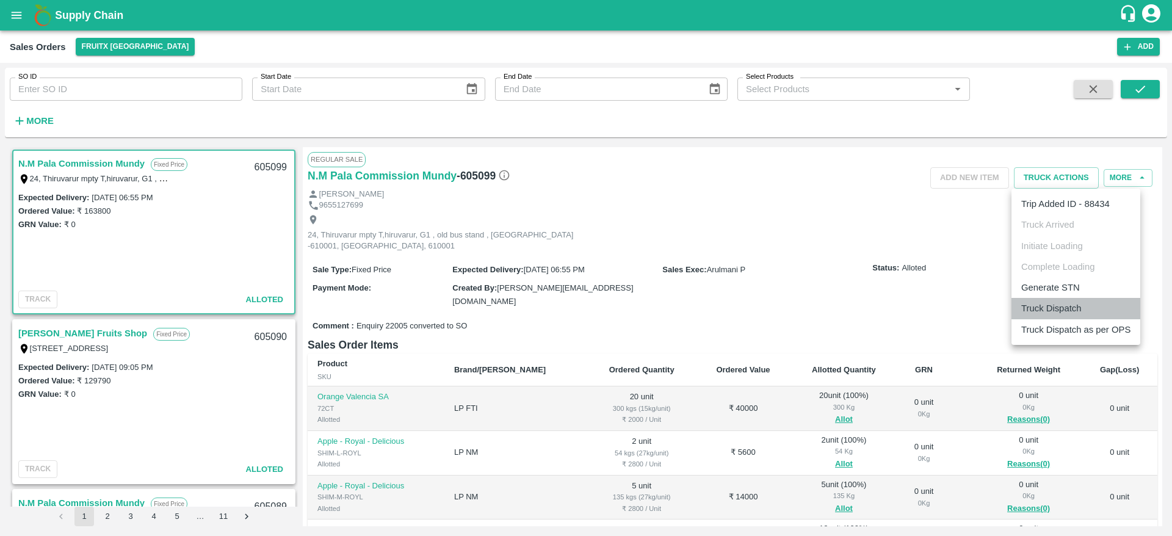
click at [1030, 302] on li "Truck Dispatch" at bounding box center [1076, 308] width 129 height 21
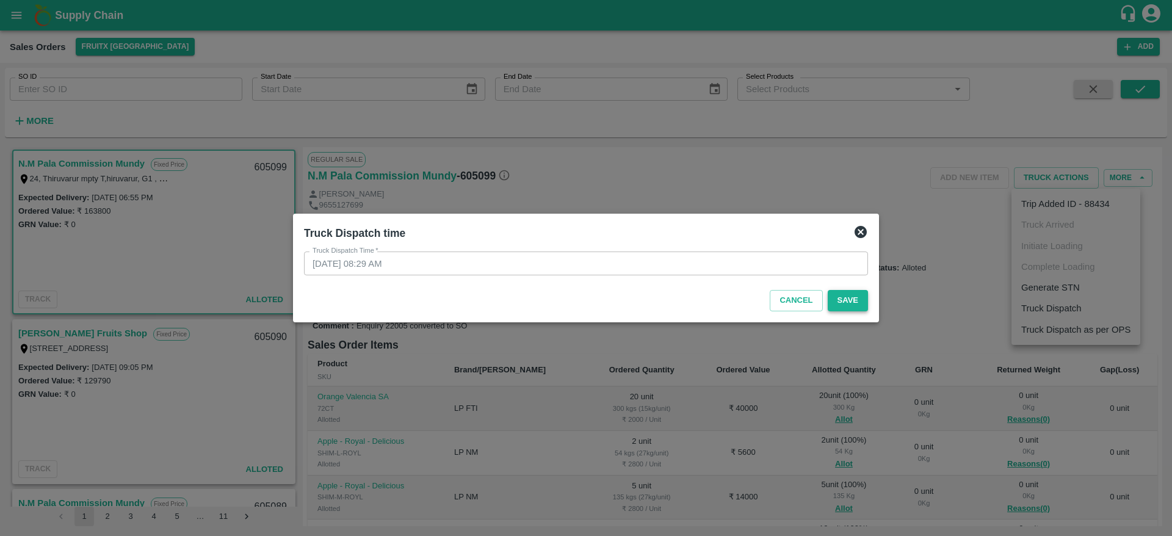
drag, startPoint x: 849, startPoint y: 286, endPoint x: 847, endPoint y: 300, distance: 14.2
click at [847, 300] on div "Cancel Save" at bounding box center [586, 298] width 574 height 36
click at [847, 300] on button "Save" at bounding box center [848, 300] width 40 height 21
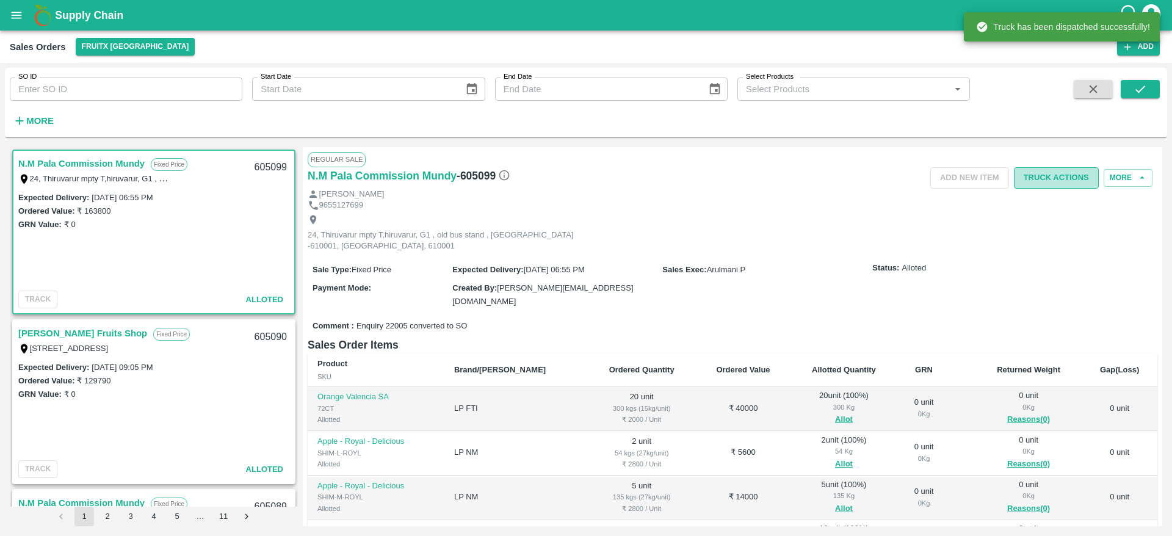
click at [1051, 183] on button "Truck Actions" at bounding box center [1056, 177] width 85 height 21
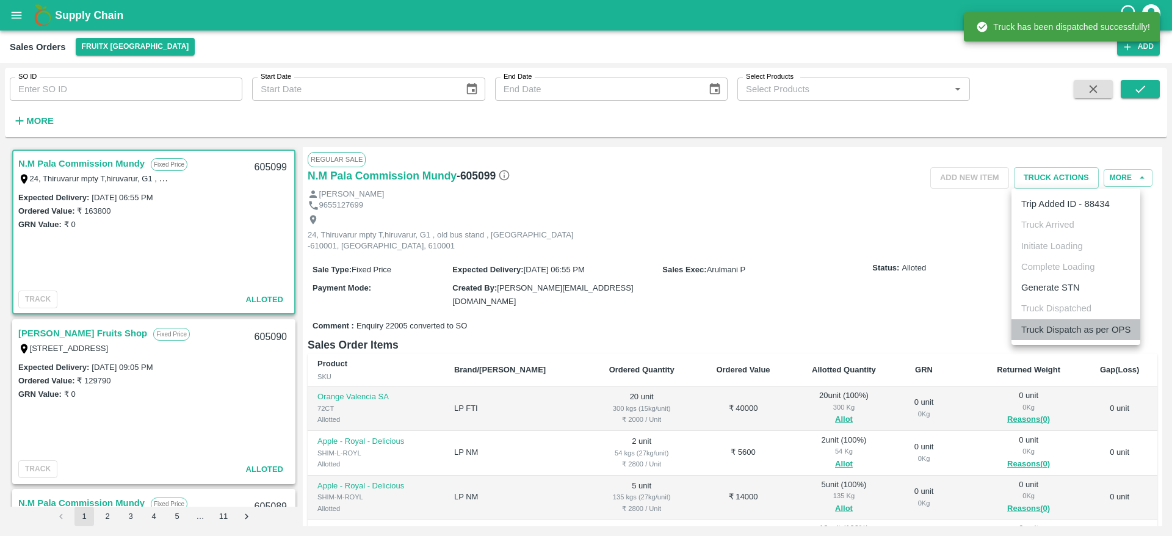
click at [1034, 327] on li "Truck Dispatch as per OPS" at bounding box center [1076, 329] width 129 height 21
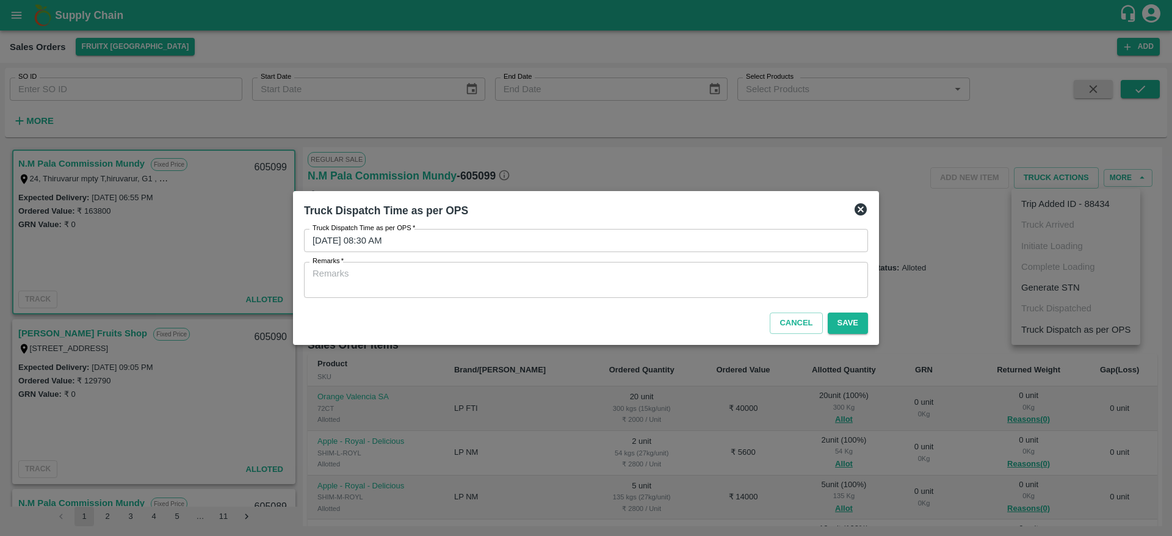
click at [653, 266] on div "x Remarks" at bounding box center [586, 280] width 564 height 36
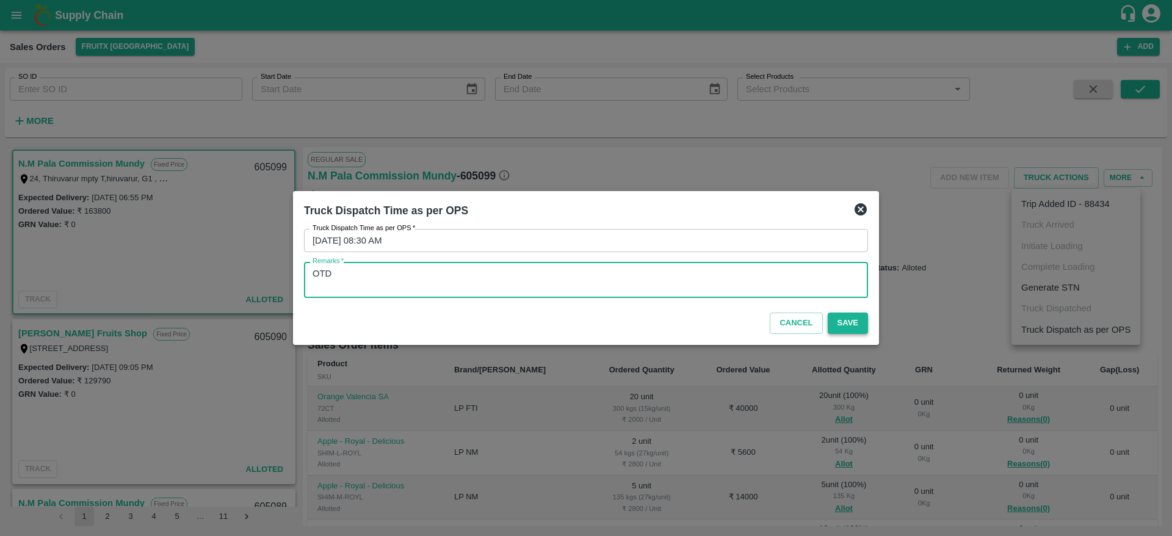
type textarea "OTD"
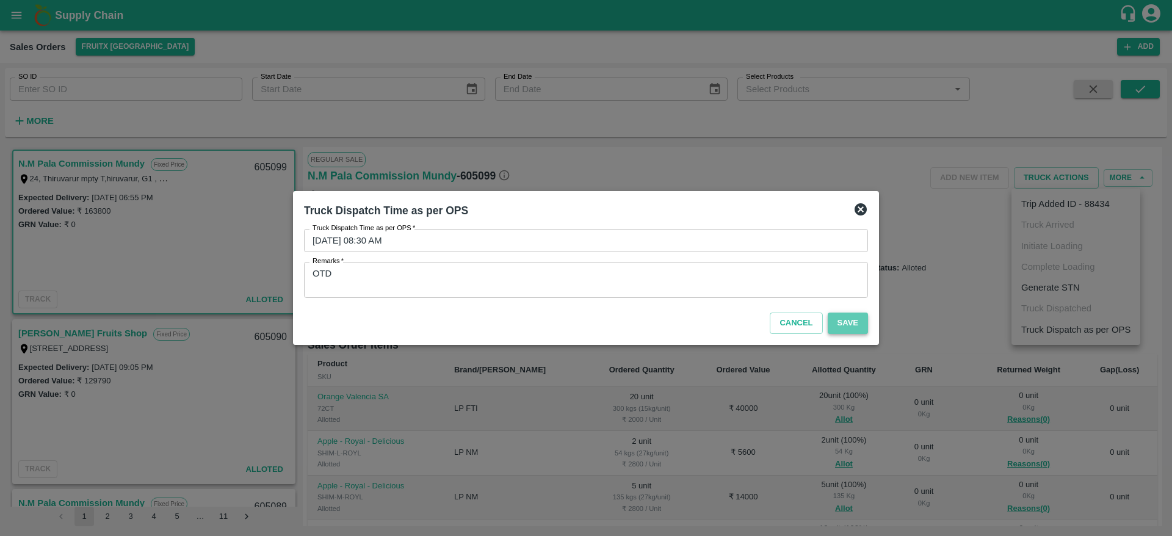
click at [853, 322] on button "Save" at bounding box center [848, 323] width 40 height 21
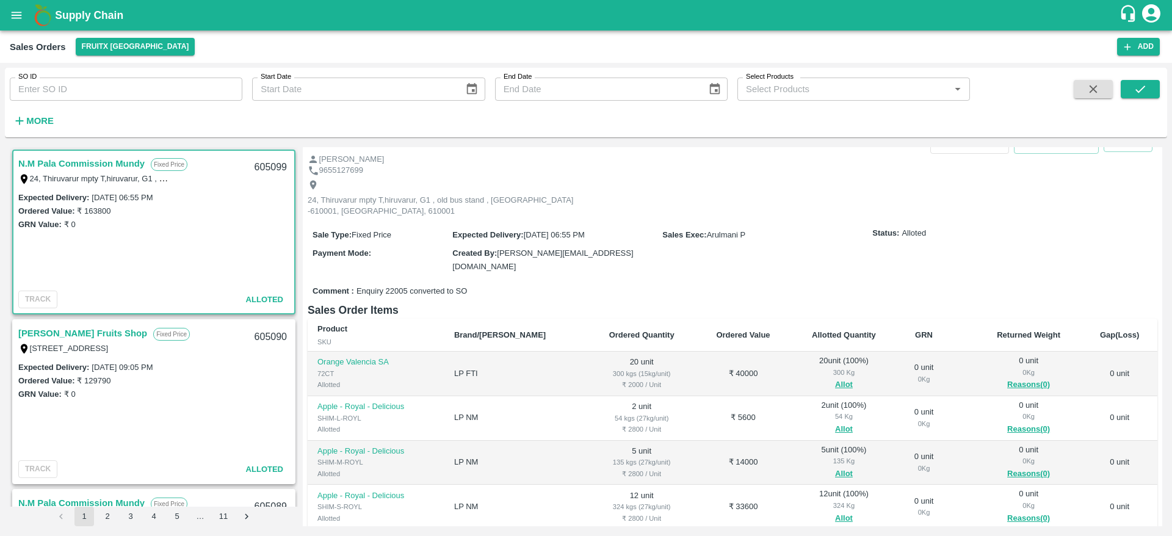
scroll to position [26, 0]
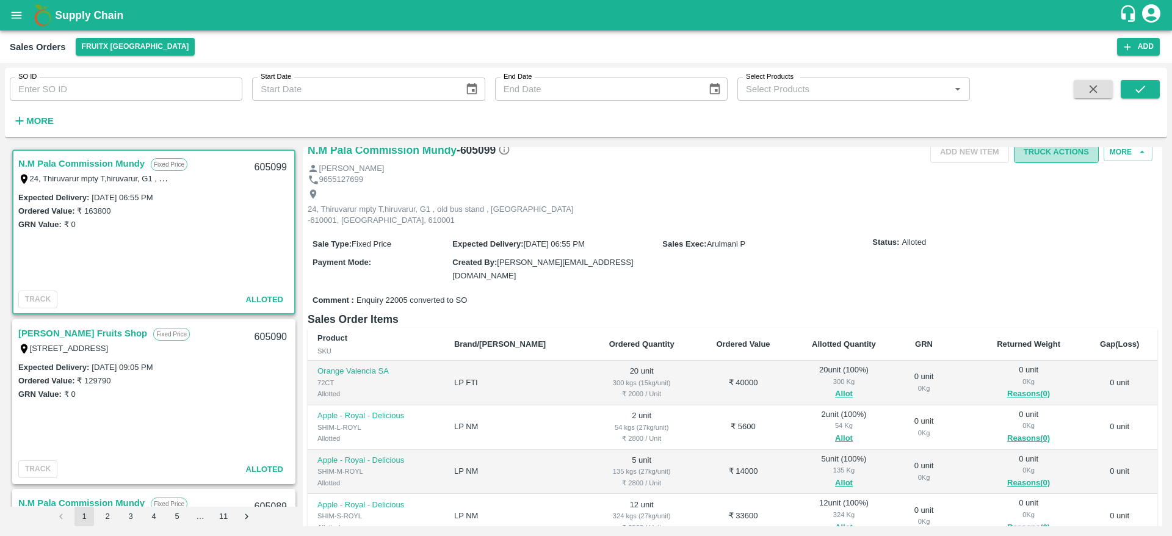
click at [1046, 161] on button "Truck Actions" at bounding box center [1056, 152] width 85 height 21
click at [733, 189] on div at bounding box center [586, 268] width 1172 height 536
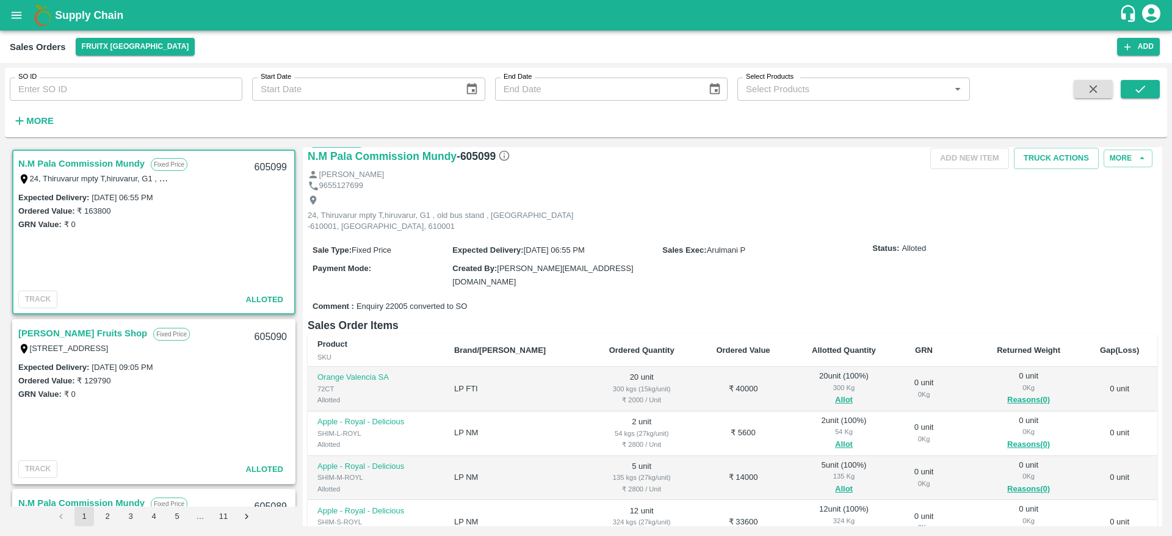
scroll to position [0, 0]
